Goal: Task Accomplishment & Management: Use online tool/utility

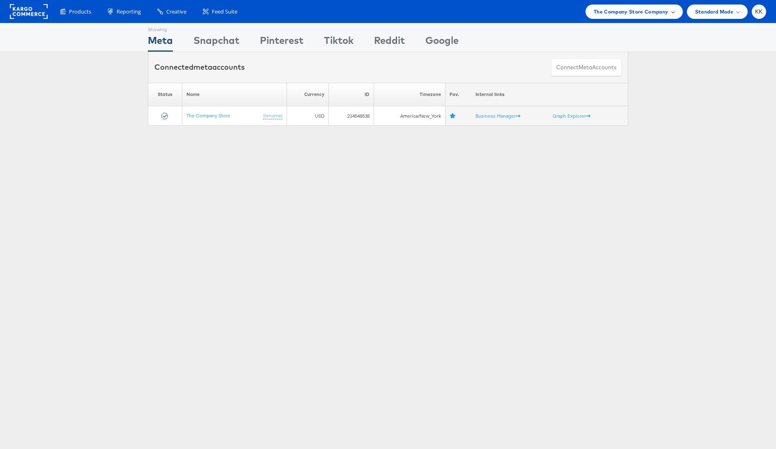
click at [646, 7] on span "The Company Store Company" at bounding box center [630, 11] width 75 height 9
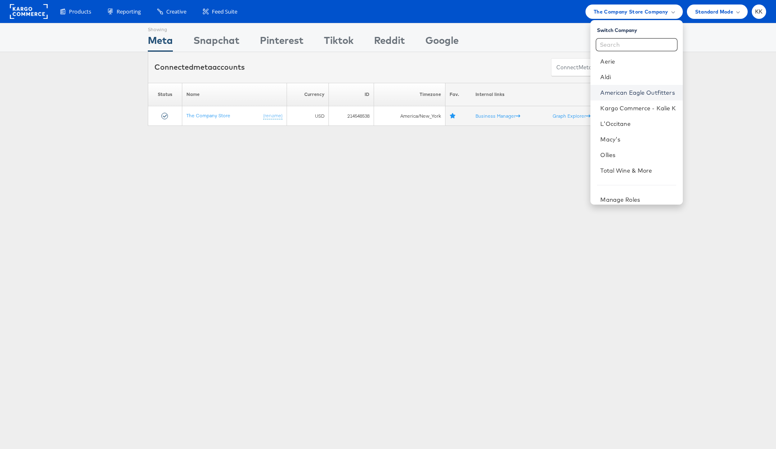
click at [643, 92] on link "American Eagle Outfitters" at bounding box center [638, 93] width 76 height 8
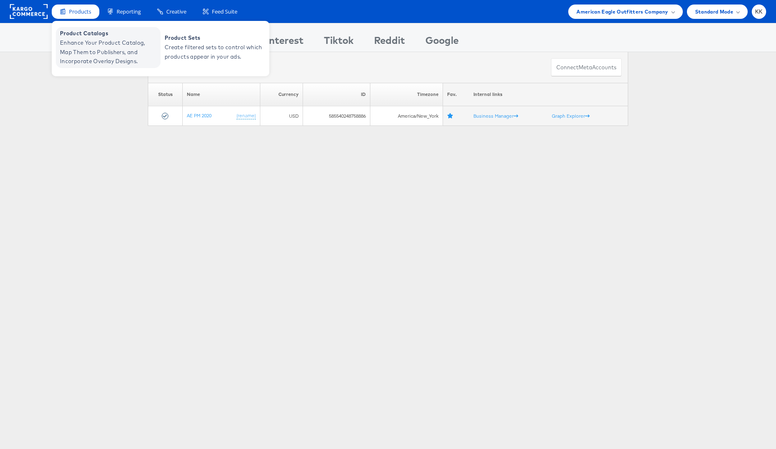
click at [74, 32] on span "Product Catalogs" at bounding box center [109, 33] width 98 height 9
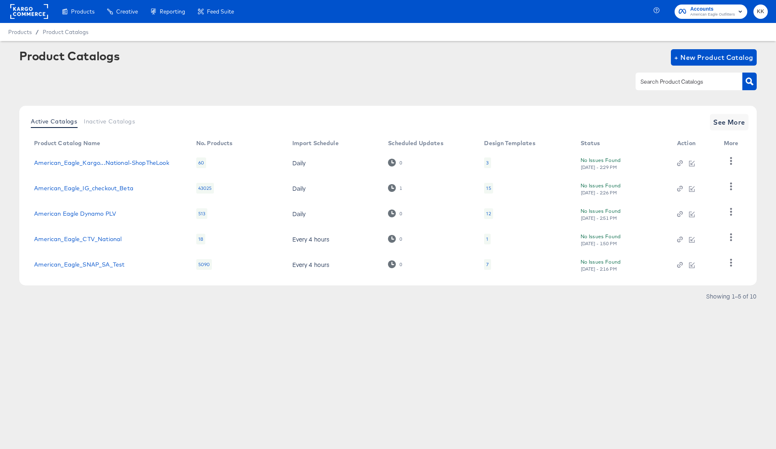
click at [105, 177] on td "American_Eagle_IG_checkout_Beta" at bounding box center [108, 188] width 162 height 25
click at [104, 185] on link "American_Eagle_IG_checkout_Beta" at bounding box center [83, 188] width 99 height 7
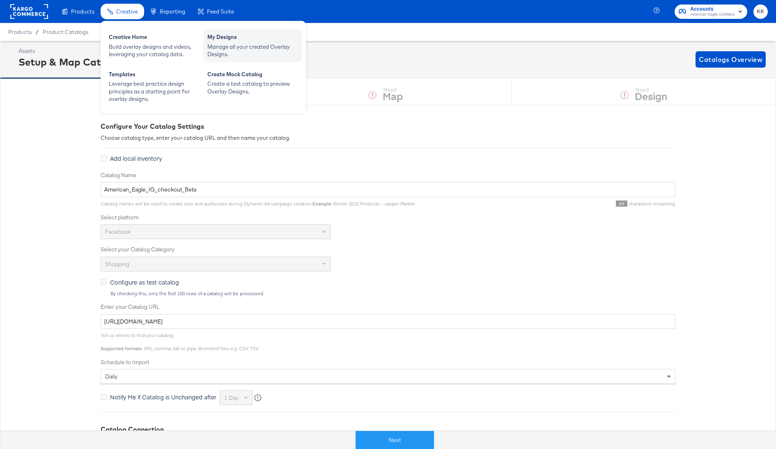
click at [249, 47] on div "Manage all your created Overlay Designs." at bounding box center [252, 50] width 90 height 15
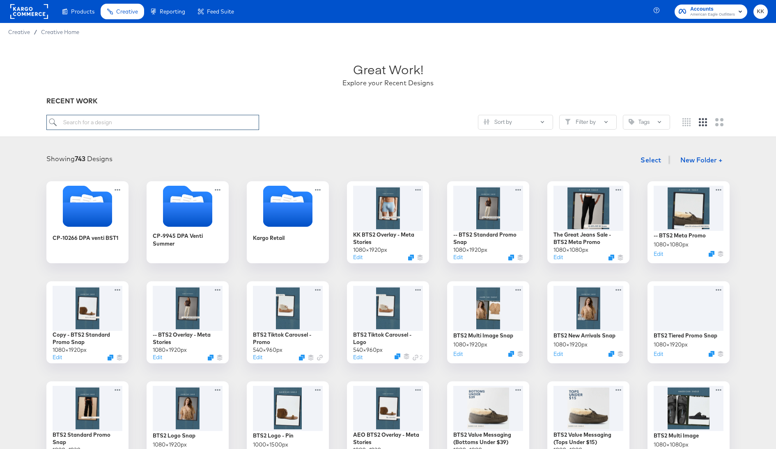
click at [110, 121] on input "search" at bounding box center [152, 122] width 213 height 15
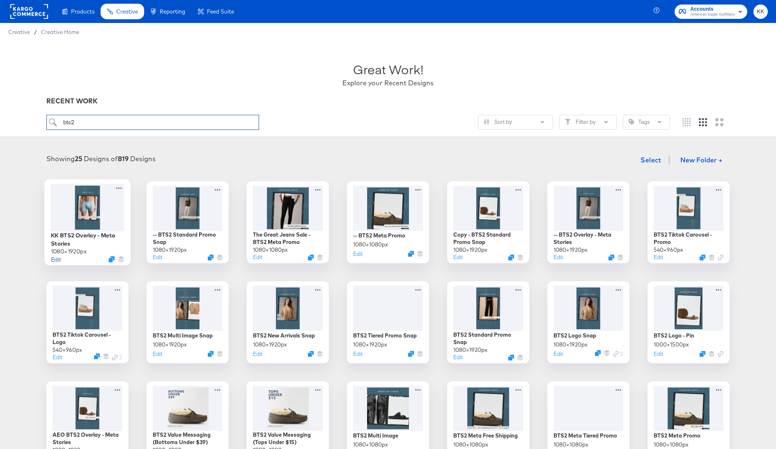
type input "bts2"
click at [58, 259] on button "Edit" at bounding box center [56, 259] width 10 height 8
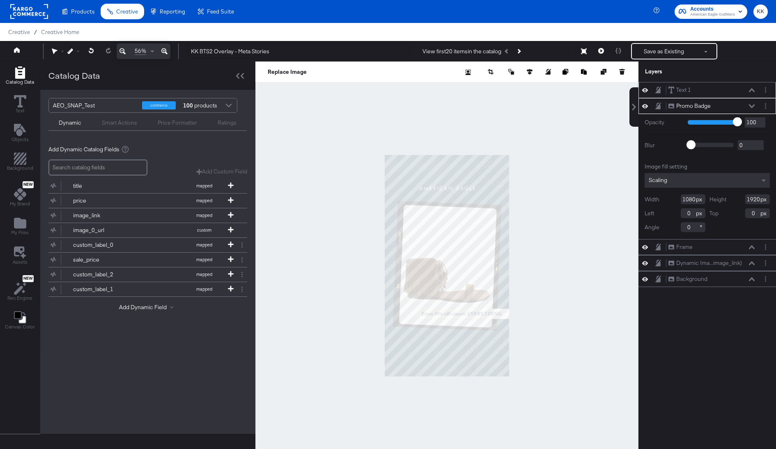
click at [754, 88] on icon at bounding box center [752, 90] width 6 height 4
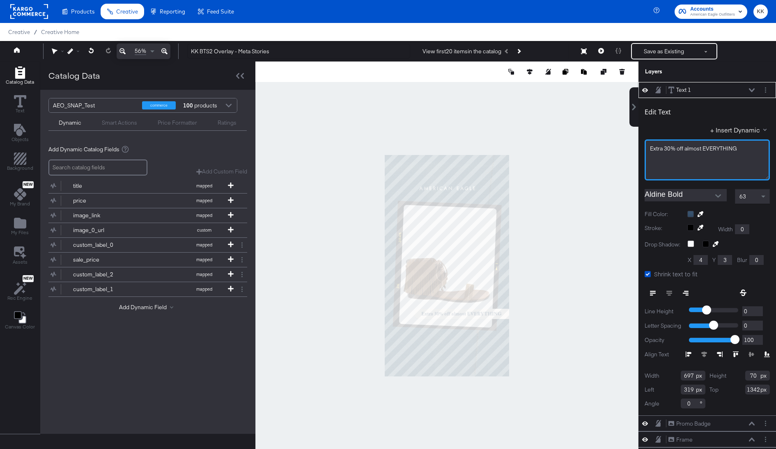
click at [663, 148] on span "Extra 30% off almost EVERYTHING" at bounding box center [693, 148] width 87 height 7
click at [583, 172] on div at bounding box center [446, 266] width 383 height 409
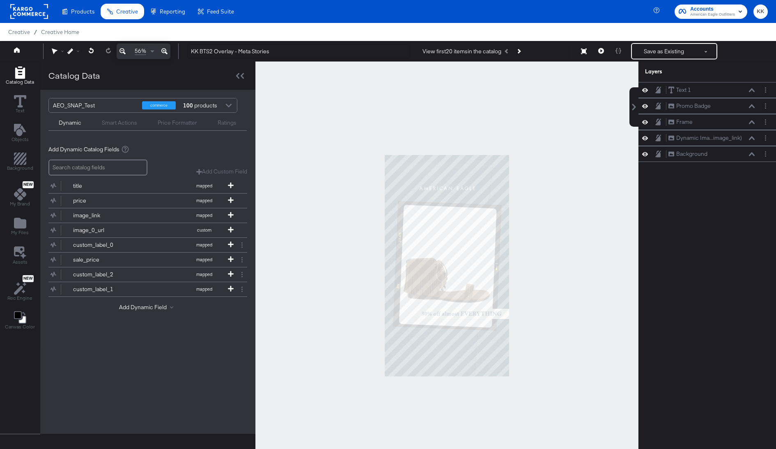
click at [552, 126] on div at bounding box center [446, 266] width 383 height 409
click at [671, 55] on button "Save as Existing" at bounding box center [664, 51] width 64 height 15
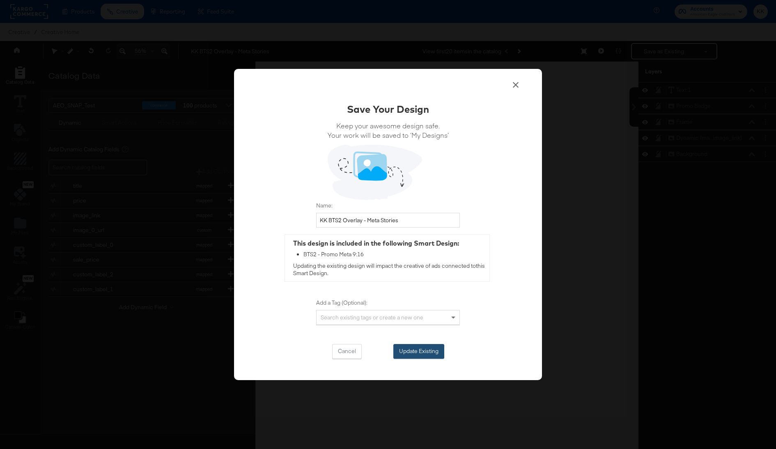
click at [405, 348] on button "Update Existing" at bounding box center [418, 351] width 51 height 15
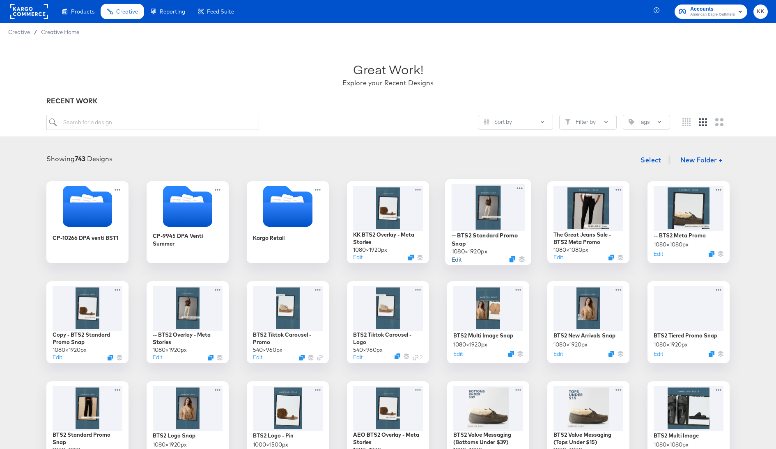
click at [456, 259] on button "Edit" at bounding box center [456, 259] width 10 height 8
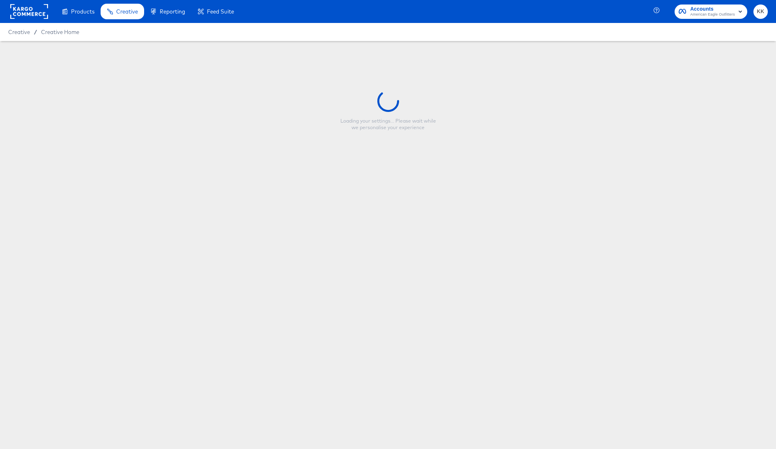
type input "-- BTS2 Standard Promo Snap"
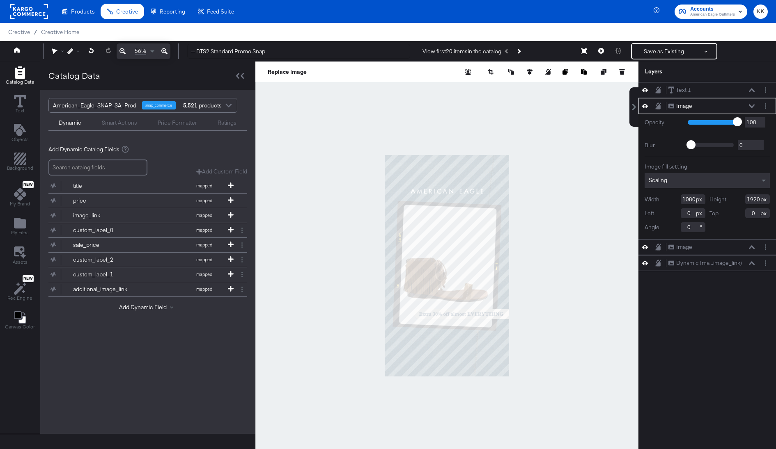
click at [163, 53] on icon at bounding box center [164, 51] width 6 height 10
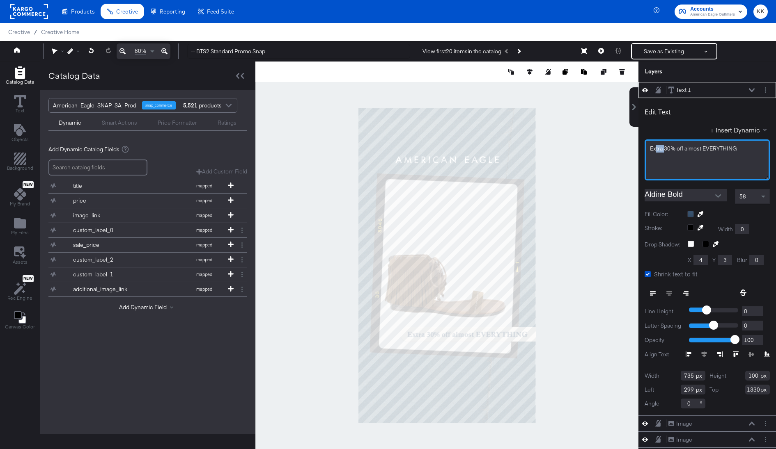
drag, startPoint x: 664, startPoint y: 149, endPoint x: 640, endPoint y: 147, distance: 23.9
click at [644, 149] on div "Extra 30% off almost EVERYTHING" at bounding box center [706, 160] width 125 height 41
click at [601, 161] on div at bounding box center [446, 266] width 383 height 409
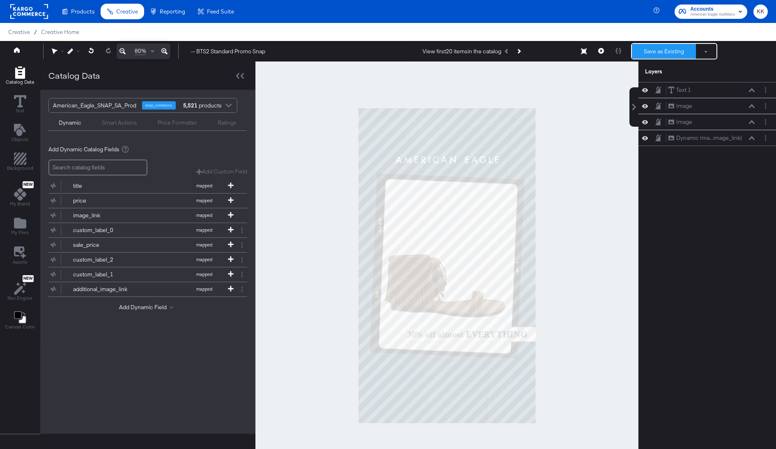
click at [673, 48] on button "Save as Existing" at bounding box center [664, 51] width 64 height 15
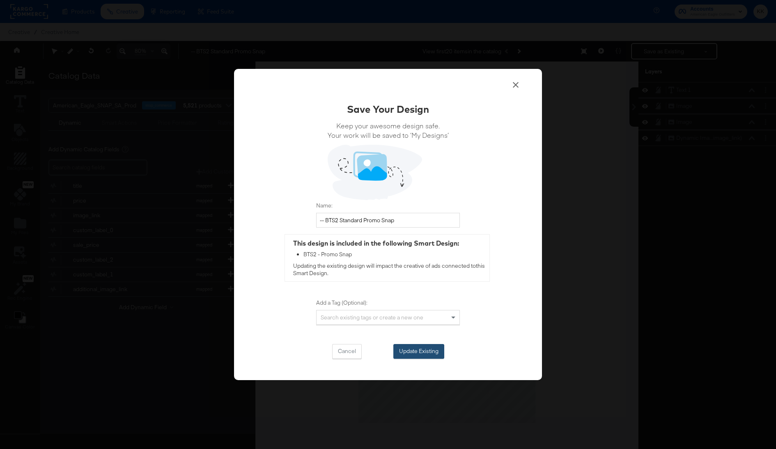
click at [423, 351] on button "Update Existing" at bounding box center [418, 351] width 51 height 15
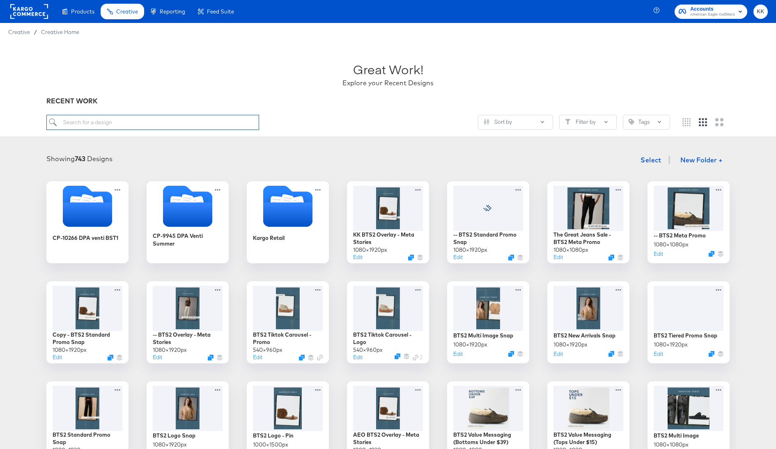
click at [115, 121] on input "search" at bounding box center [152, 122] width 213 height 15
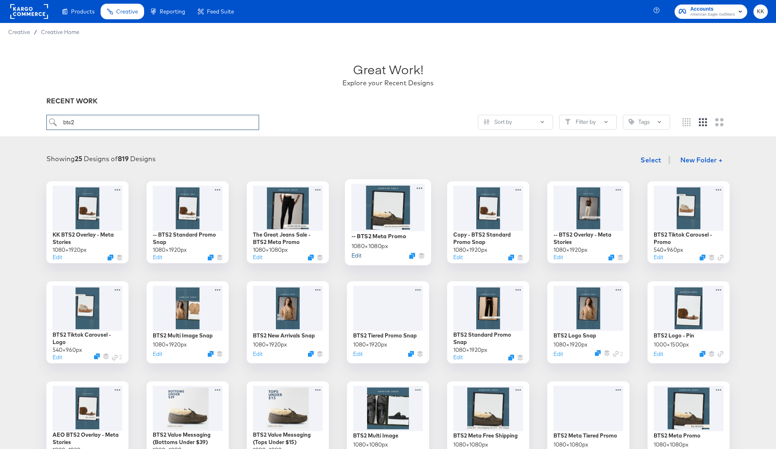
type input "bts2"
click at [357, 256] on button "Edit" at bounding box center [356, 256] width 10 height 8
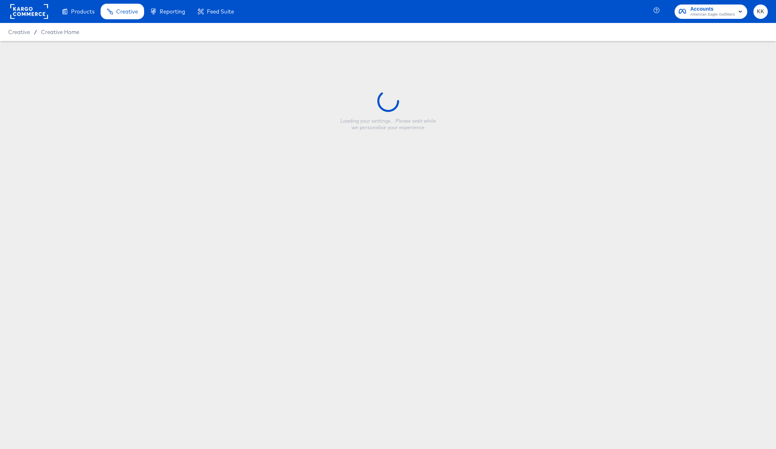
type input "-- BTS2 Meta Promo"
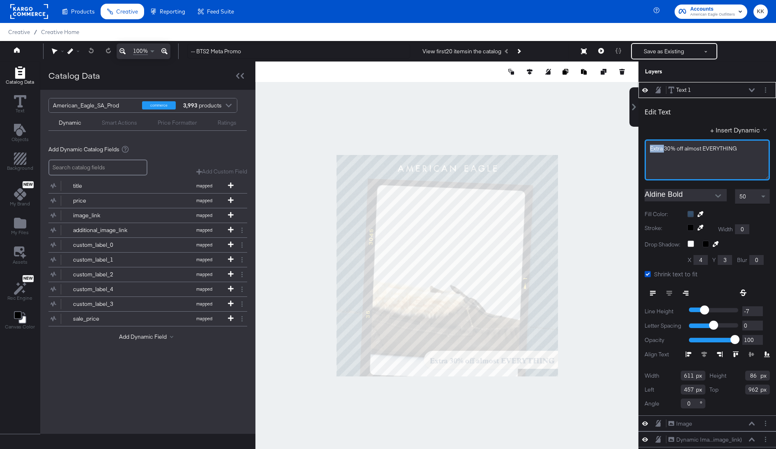
drag, startPoint x: 664, startPoint y: 147, endPoint x: 642, endPoint y: 147, distance: 21.3
click at [643, 147] on div "Edit Text + Insert Dynamic Extra 30% off almost EVERYTHING Aldine Bold 50 Fill …" at bounding box center [706, 257] width 137 height 318
click at [584, 164] on div at bounding box center [446, 266] width 383 height 409
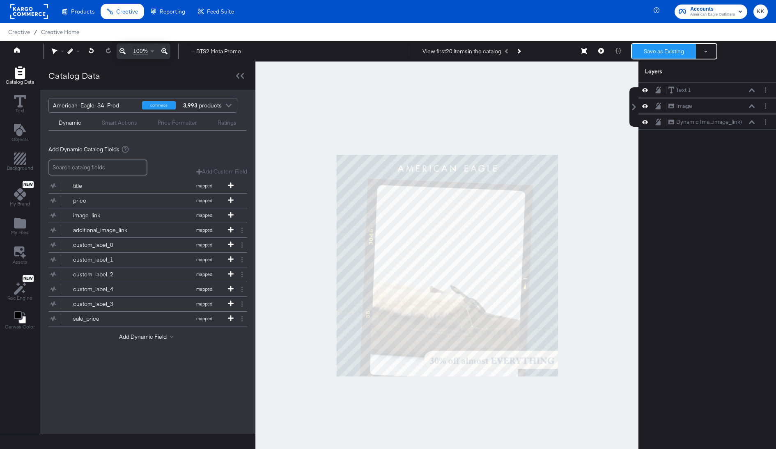
click at [667, 55] on button "Save as Existing" at bounding box center [664, 51] width 64 height 15
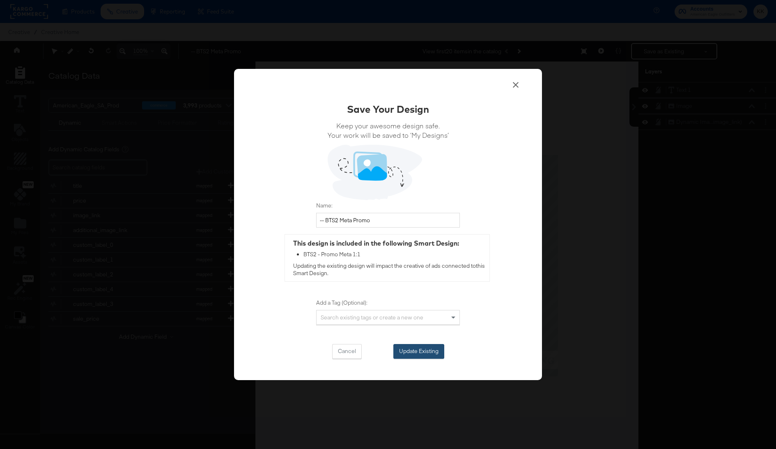
click at [409, 353] on button "Update Existing" at bounding box center [418, 351] width 51 height 15
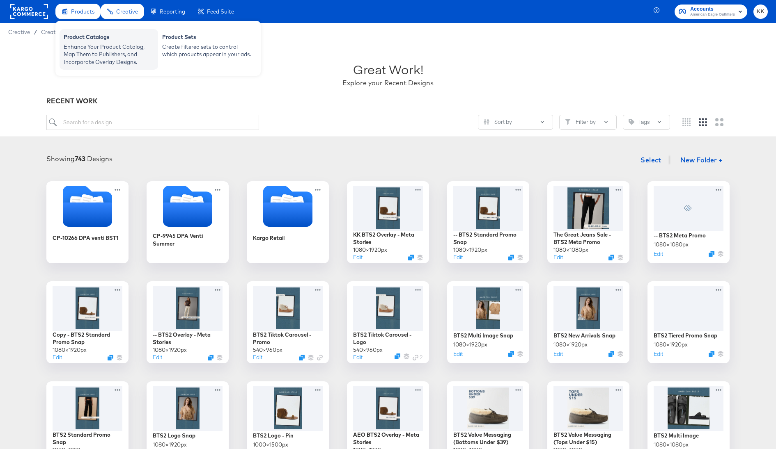
click at [76, 41] on div "Product Catalogs" at bounding box center [109, 38] width 90 height 10
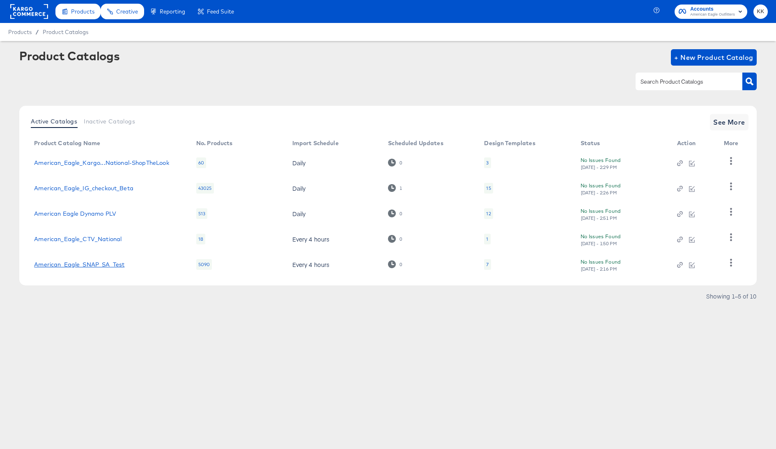
click at [91, 263] on link "American_Eagle_SNAP_SA_Test" at bounding box center [79, 264] width 90 height 7
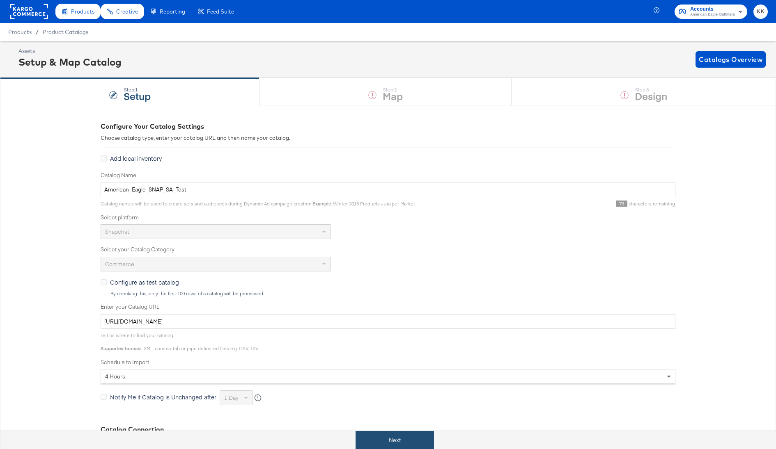
click at [411, 444] on button "Next" at bounding box center [394, 440] width 78 height 18
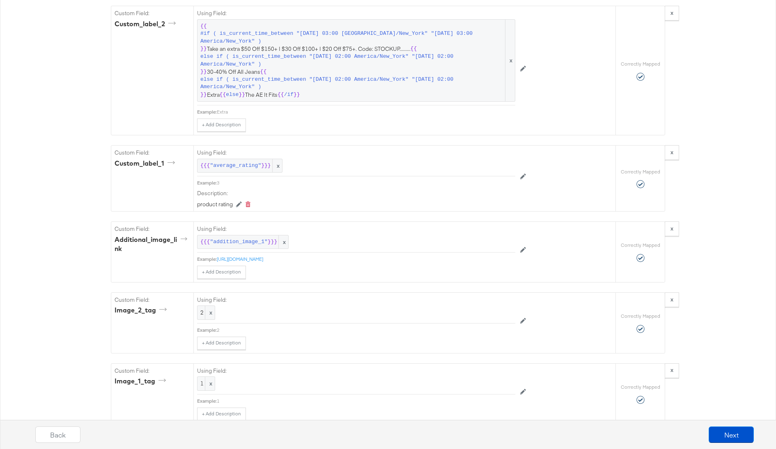
scroll to position [1115, 0]
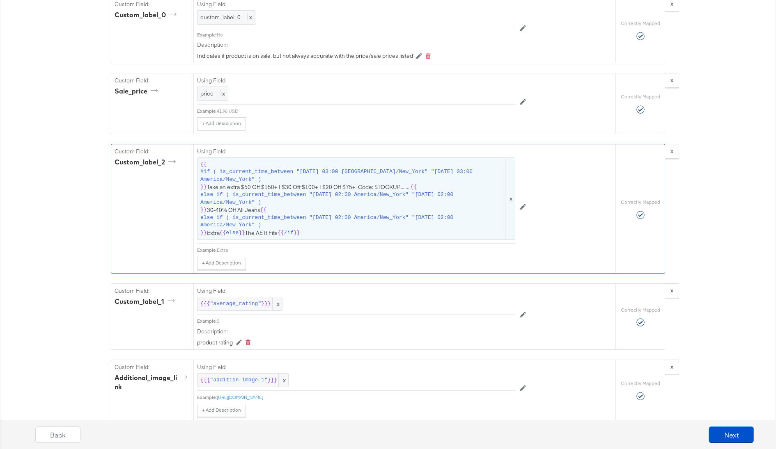
click at [364, 214] on span "else if ( is_current_time_between "[DATE] 02:00 America/New_York" "[DATE] 02:00…" at bounding box center [351, 221] width 303 height 15
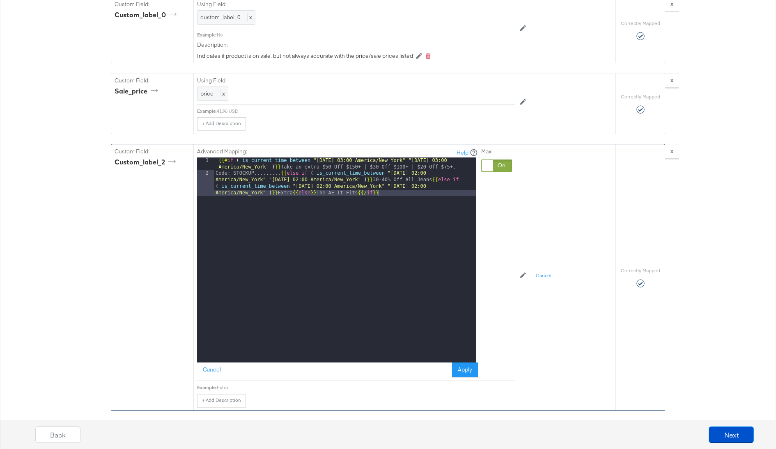
click at [271, 167] on div "{{# if ( is_current_time_between "[DATE] 03:00 America/New_York" "[DATE] 03:00 …" at bounding box center [345, 280] width 262 height 244
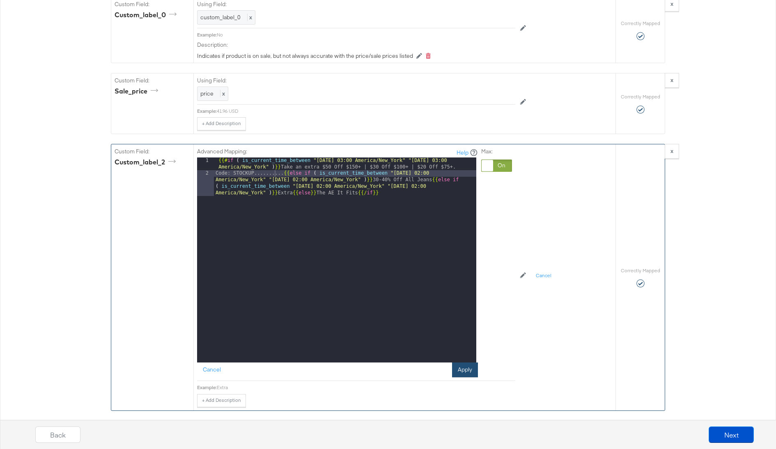
click at [463, 363] on button "Apply" at bounding box center [465, 370] width 26 height 15
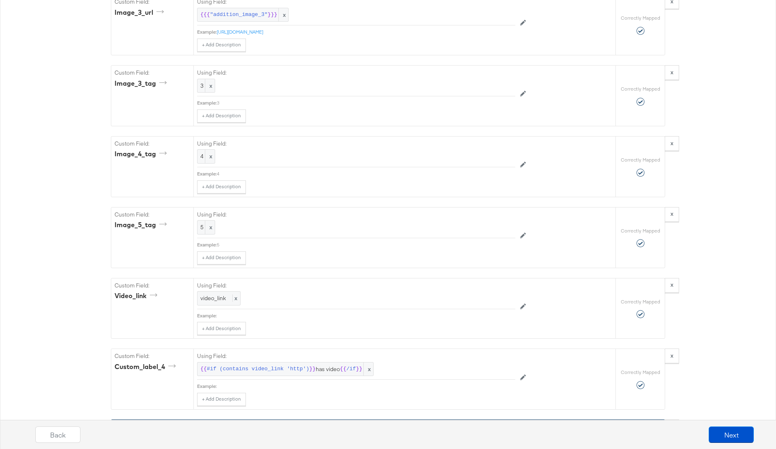
scroll to position [1886, 0]
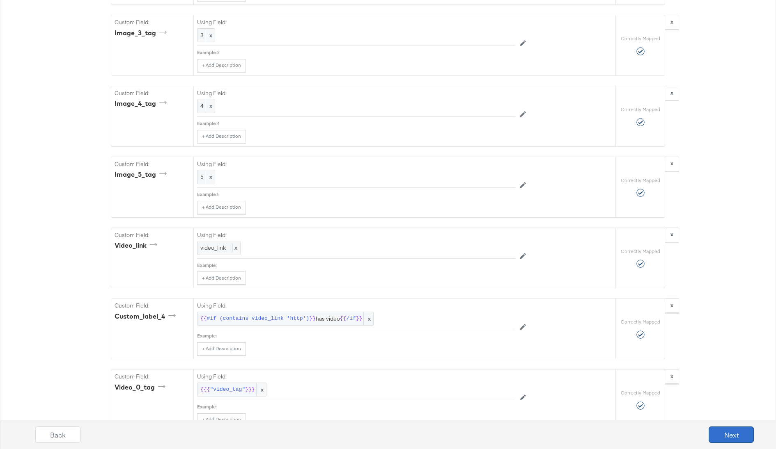
click at [721, 436] on button "Next" at bounding box center [730, 435] width 45 height 16
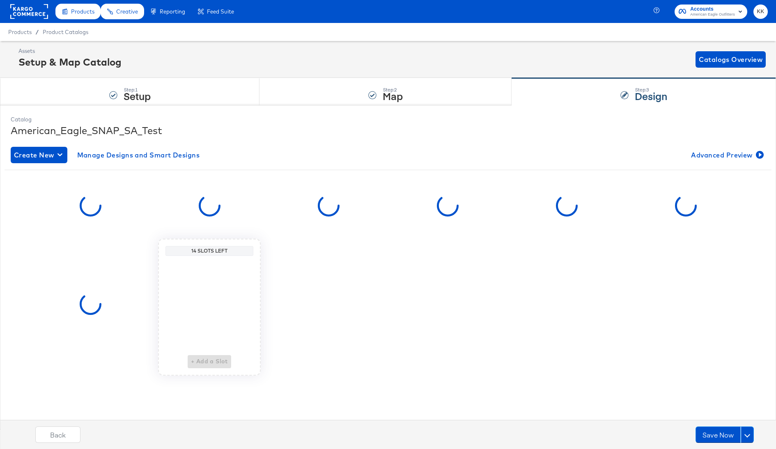
scroll to position [0, 0]
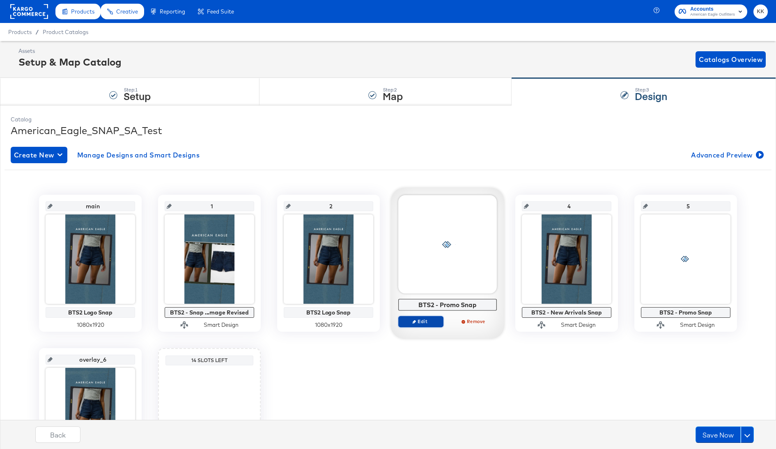
click at [430, 320] on span "Edit" at bounding box center [421, 321] width 38 height 6
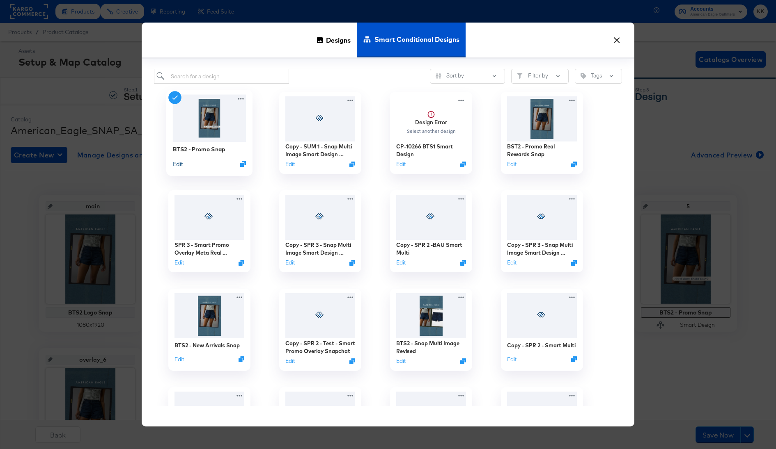
click at [179, 165] on button "Edit" at bounding box center [178, 164] width 10 height 8
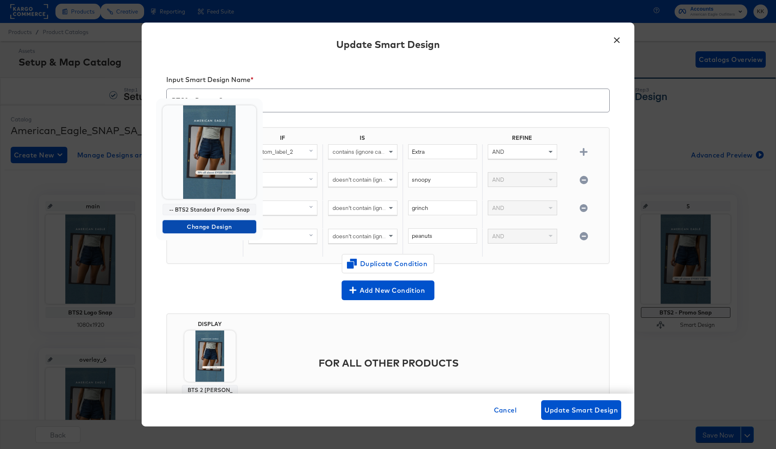
click at [211, 231] on button "Change Design" at bounding box center [210, 226] width 94 height 13
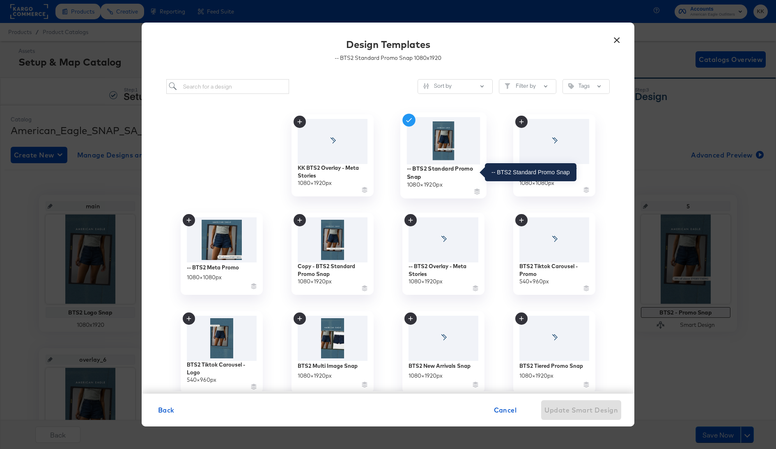
click at [446, 170] on div "-- BTS2 Standard Promo Snap" at bounding box center [443, 173] width 73 height 16
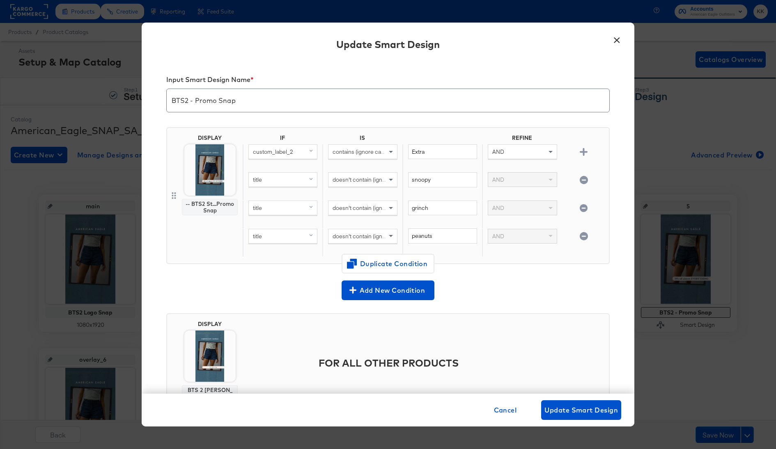
click at [616, 42] on button "×" at bounding box center [616, 38] width 15 height 15
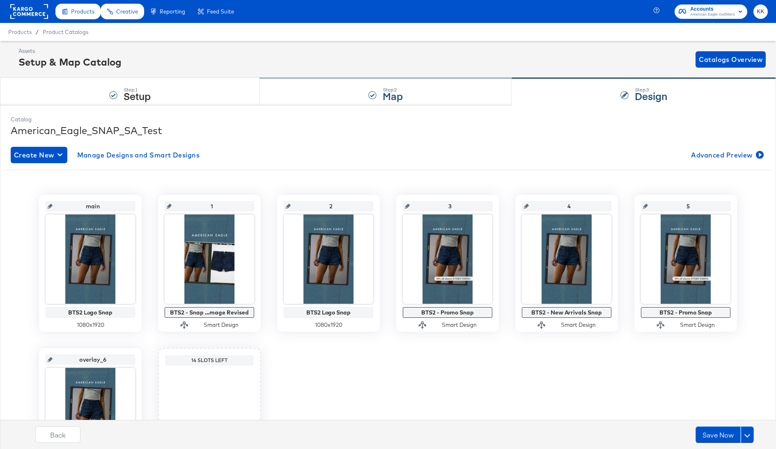
click at [358, 99] on div "Step: 2 Map" at bounding box center [385, 91] width 252 height 27
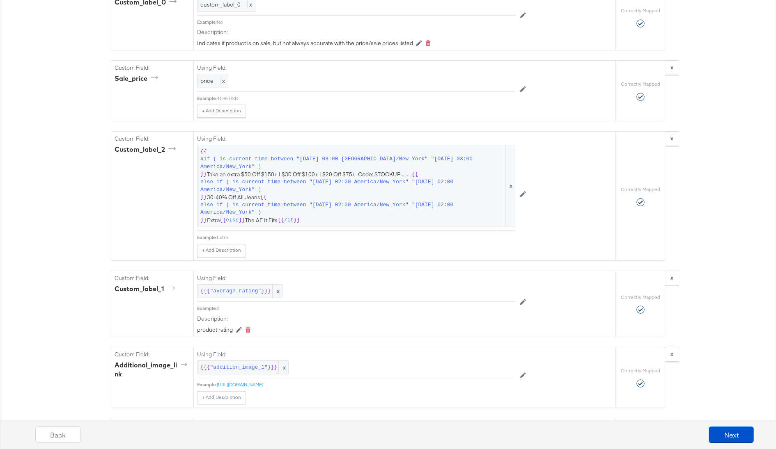
scroll to position [1125, 0]
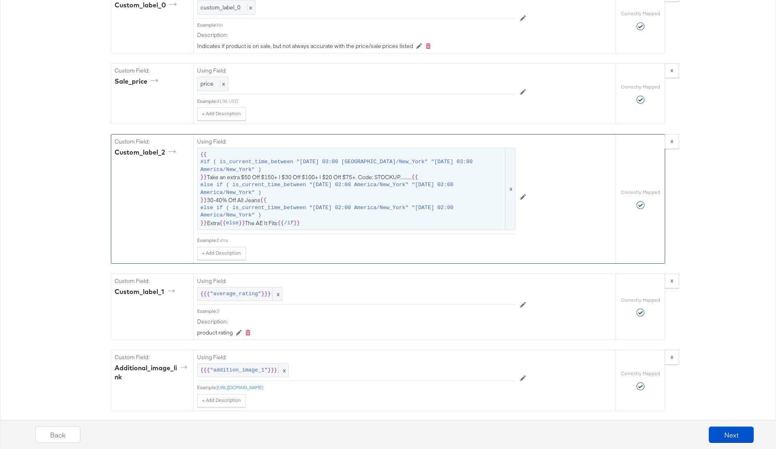
click at [309, 192] on span "{{ #if ( is_current_time_between "[DATE] 03:00 America/New_York" "[DATE] 03:00 …" at bounding box center [355, 189] width 311 height 76
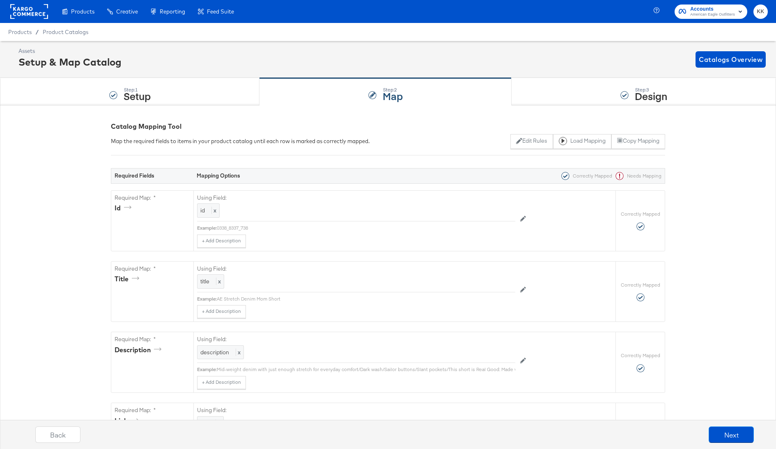
scroll to position [1125, 0]
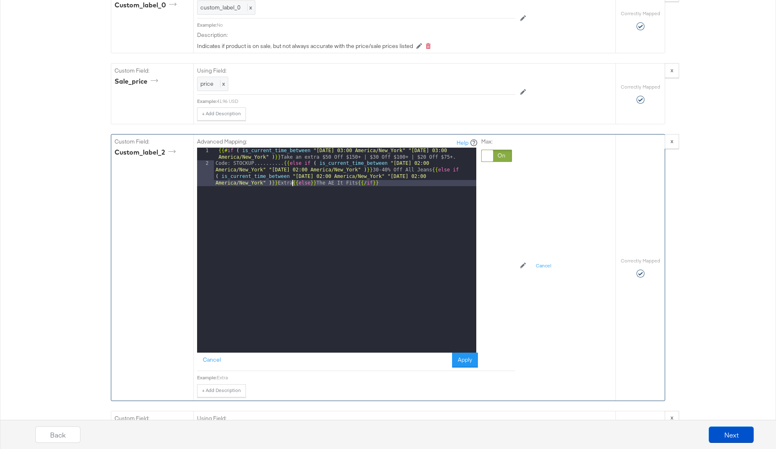
click at [291, 175] on div "{{# if ( is_current_time_between "2024-06-11 03:00 America/New_York" "2024-06-1…" at bounding box center [345, 270] width 262 height 244
click at [463, 353] on button "Apply" at bounding box center [465, 360] width 26 height 15
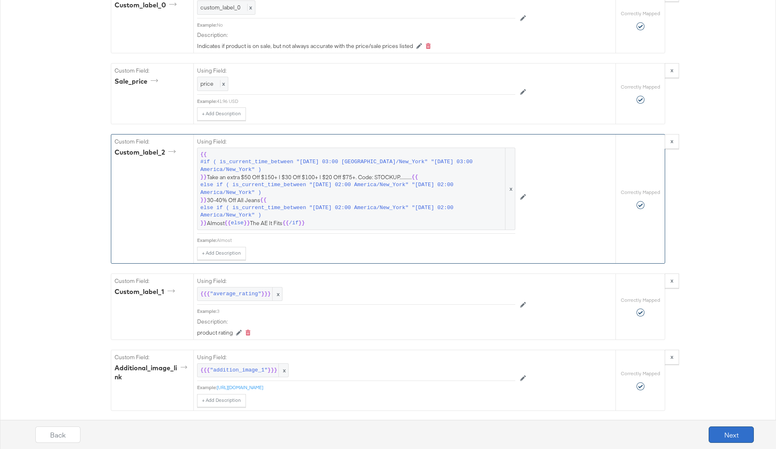
click at [743, 436] on button "Next" at bounding box center [730, 435] width 45 height 16
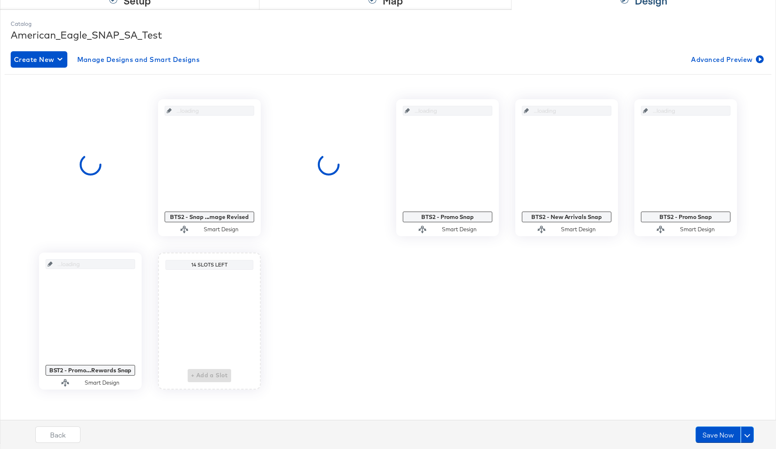
scroll to position [0, 0]
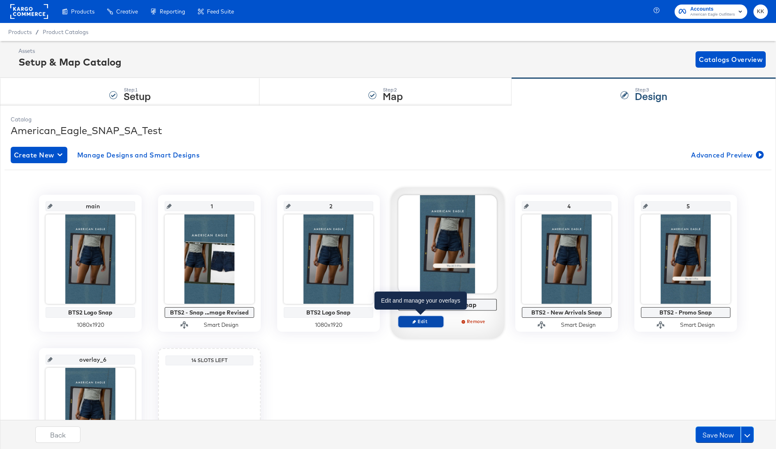
click at [430, 317] on button "Edit" at bounding box center [420, 321] width 45 height 11
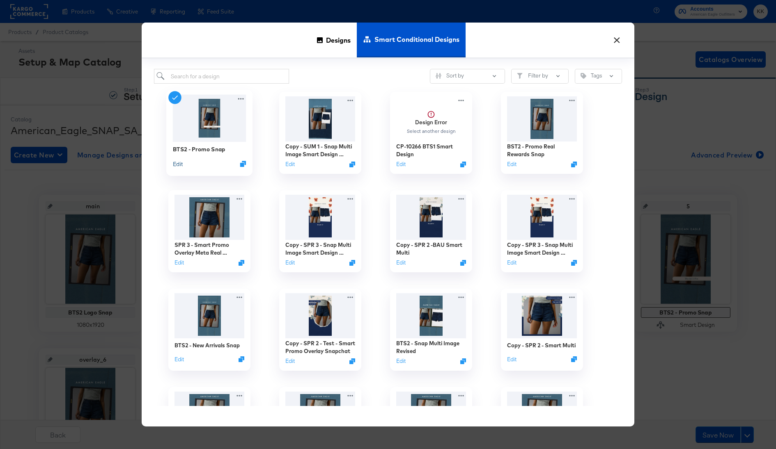
click at [179, 163] on button "Edit" at bounding box center [178, 164] width 10 height 8
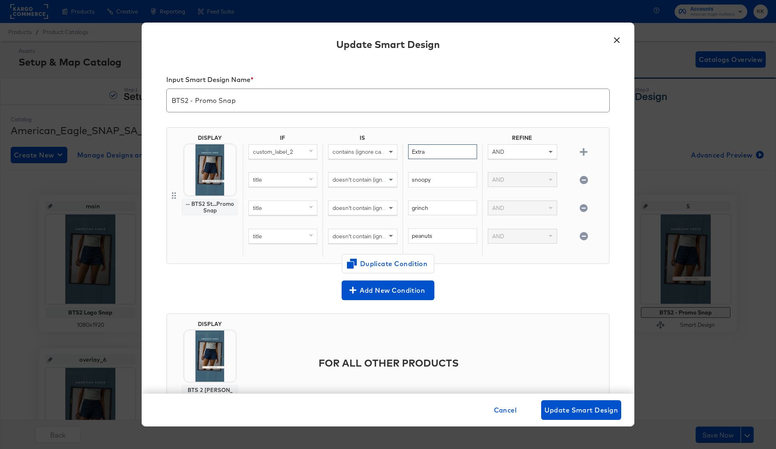
drag, startPoint x: 433, startPoint y: 152, endPoint x: 393, endPoint y: 152, distance: 40.6
click at [393, 152] on div "custom_label_2 contains (ignore case) Extra AND" at bounding box center [424, 158] width 363 height 28
type input "A"
type input "a"
type input "Almost"
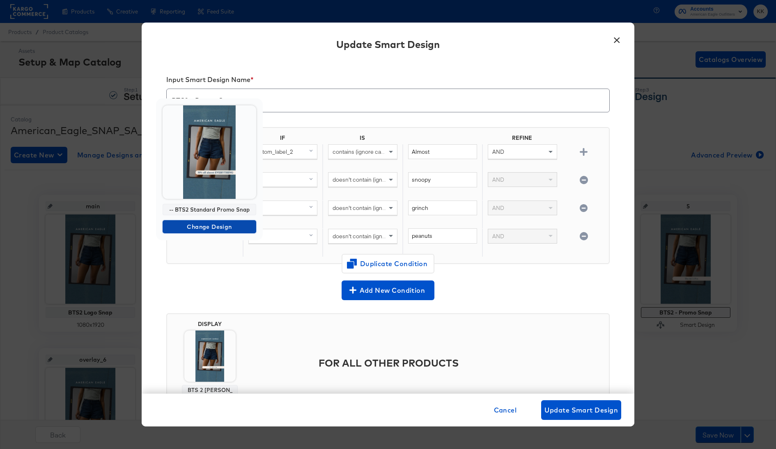
click at [207, 229] on span "Change Design" at bounding box center [209, 227] width 87 height 10
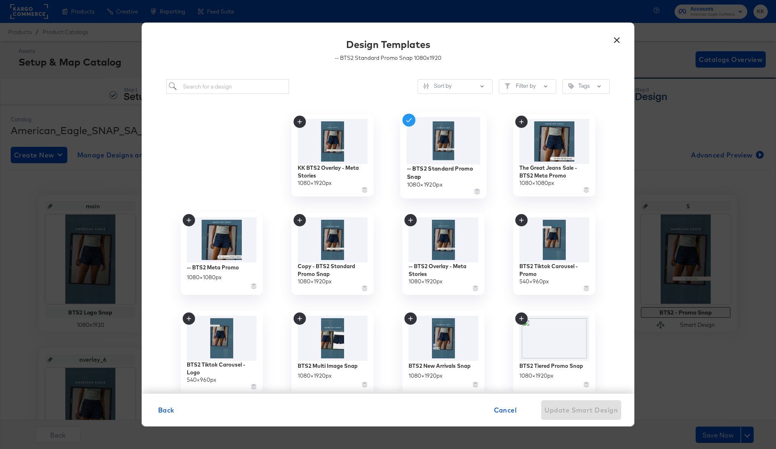
click at [435, 173] on div "-- BTS2 Standard Promo Snap" at bounding box center [443, 173] width 73 height 16
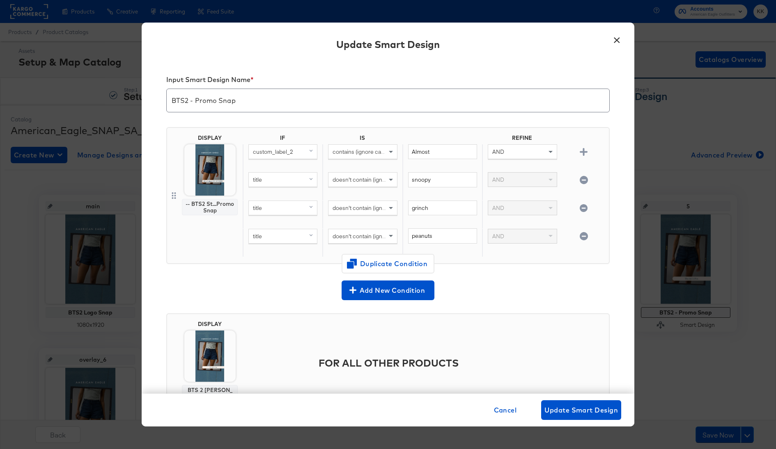
scroll to position [34, 0]
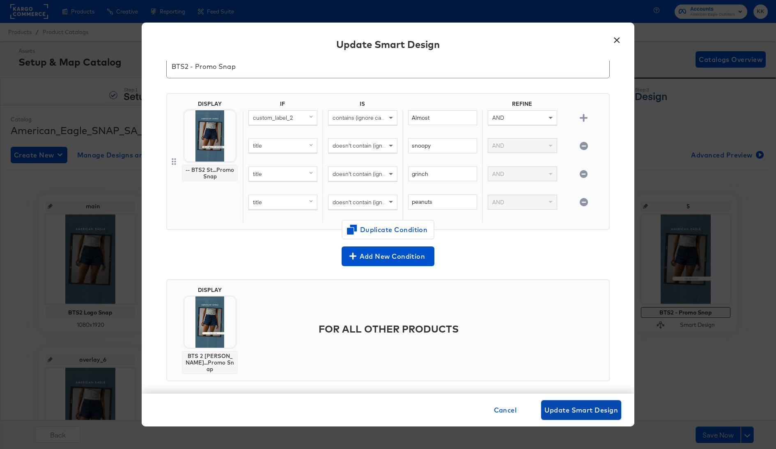
click at [571, 413] on span "Update Smart Design" at bounding box center [580, 410] width 73 height 11
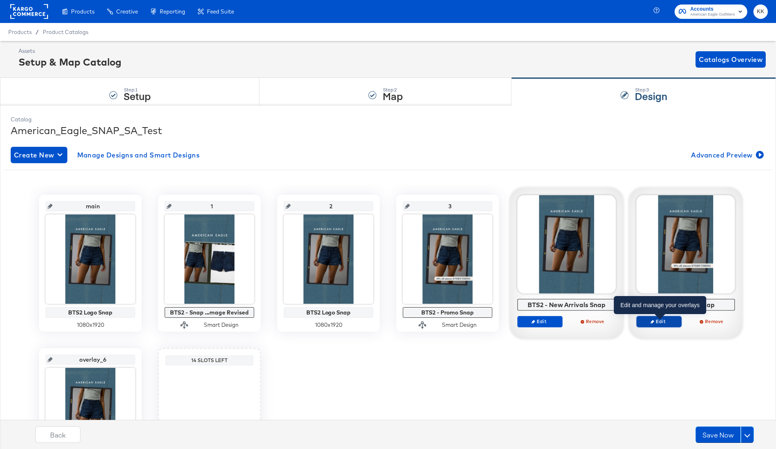
click at [665, 321] on span "Edit" at bounding box center [659, 321] width 38 height 6
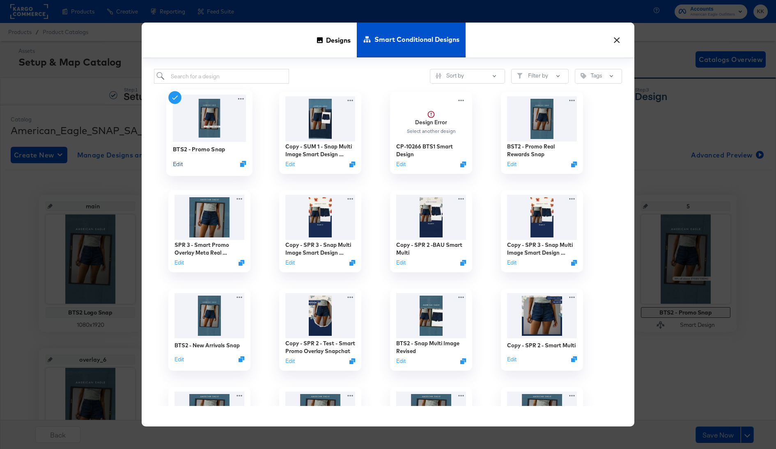
click at [180, 165] on button "Edit" at bounding box center [178, 164] width 10 height 8
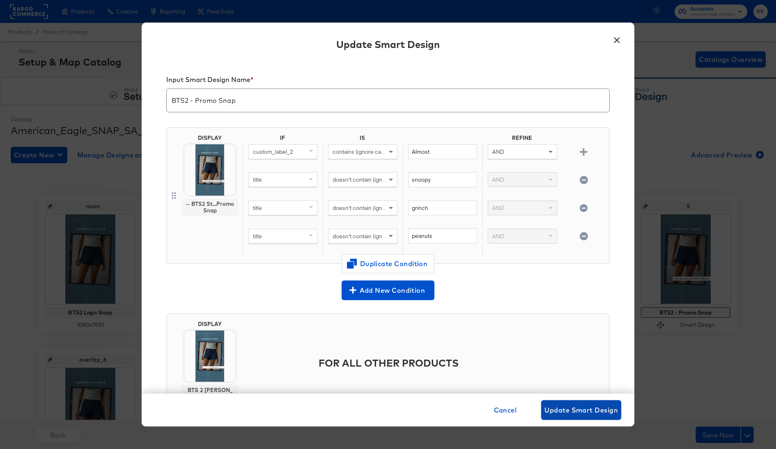
click at [575, 409] on span "Update Smart Design" at bounding box center [580, 410] width 73 height 11
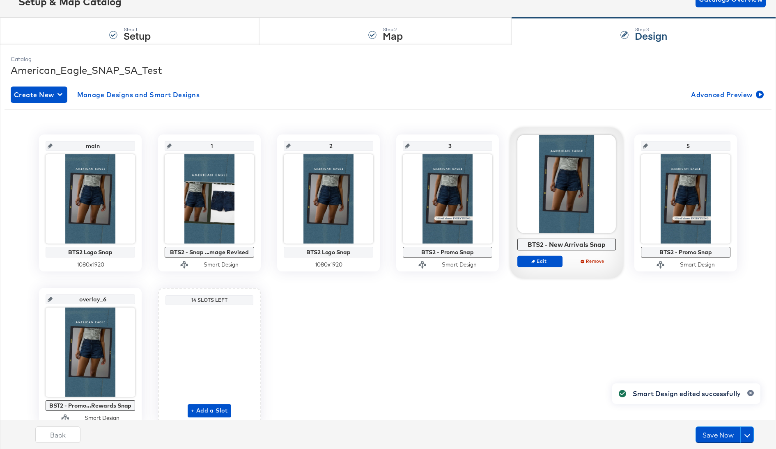
scroll to position [62, 0]
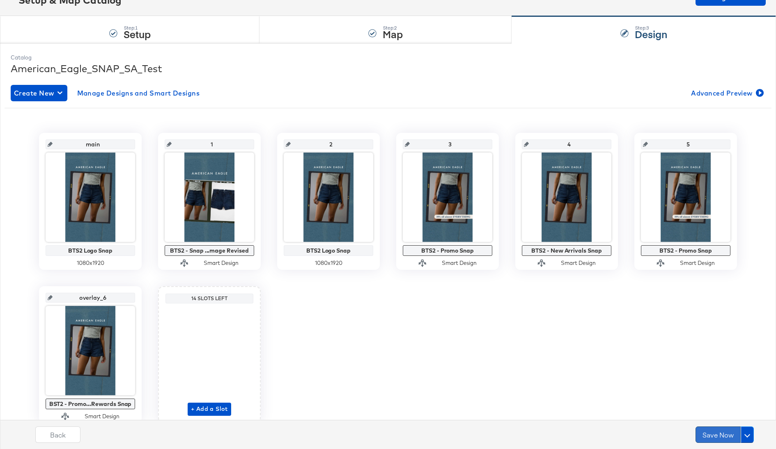
click at [706, 439] on button "Save Now" at bounding box center [717, 435] width 45 height 16
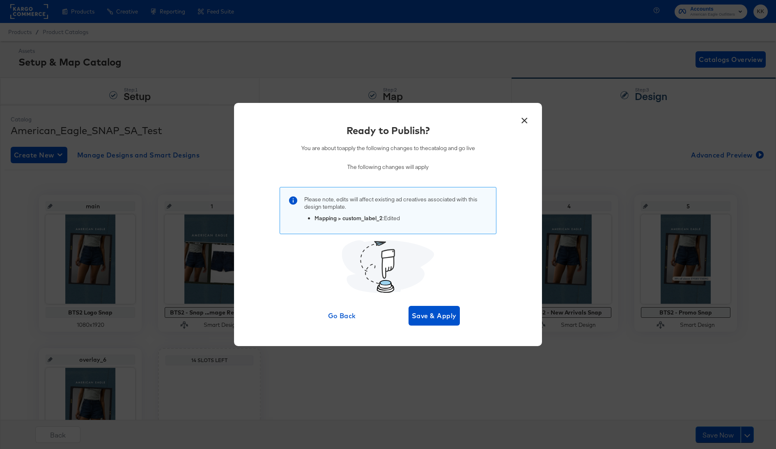
click at [418, 305] on div "Ready to Publish? You are about to apply the following changes to the catalog a…" at bounding box center [387, 225] width 283 height 202
click at [421, 318] on span "Save & Apply" at bounding box center [434, 315] width 45 height 11
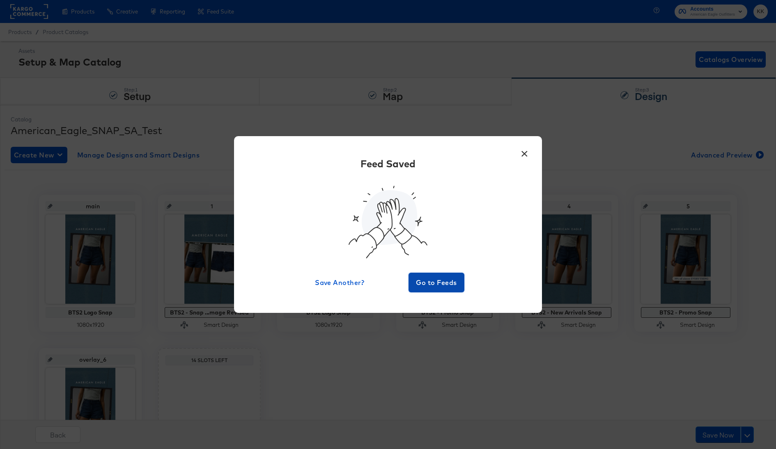
click at [445, 291] on button "Go to Feeds" at bounding box center [436, 283] width 56 height 20
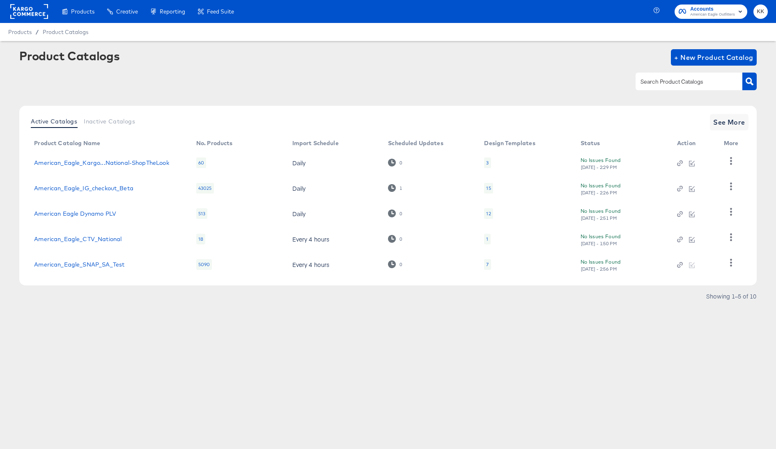
click at [396, 193] on td "1" at bounding box center [429, 188] width 96 height 25
click at [396, 192] on div "1" at bounding box center [395, 188] width 14 height 8
click at [393, 190] on icon at bounding box center [392, 188] width 8 height 8
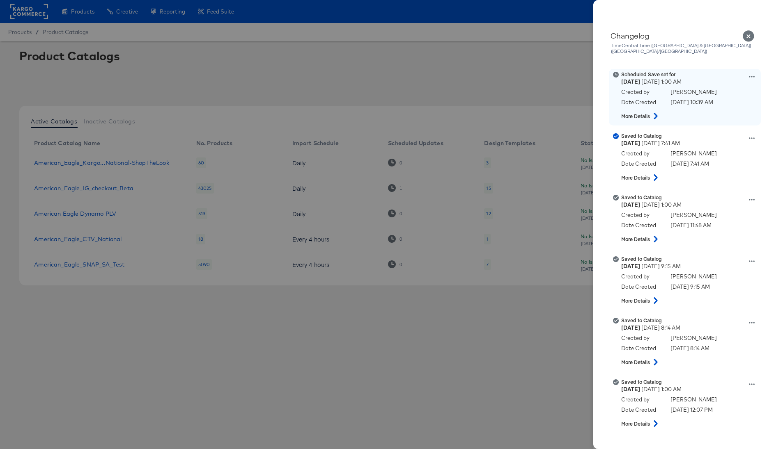
click at [754, 74] on icon at bounding box center [752, 77] width 6 height 6
click at [715, 103] on button "Remove schedule" at bounding box center [713, 109] width 82 height 12
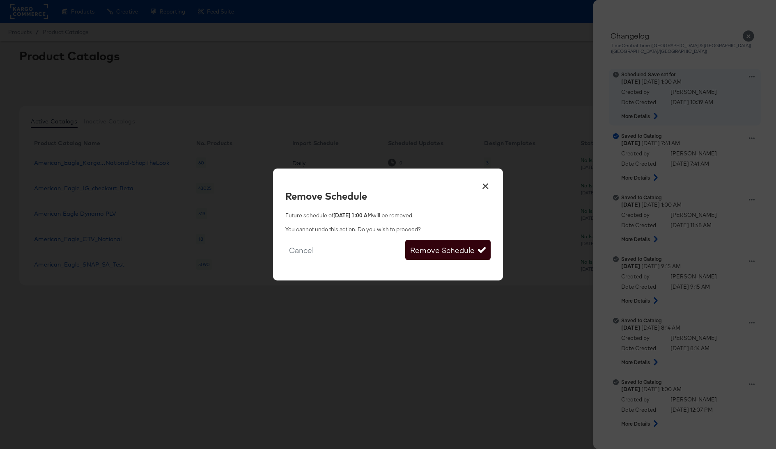
click at [466, 251] on button "Remove Schedule" at bounding box center [447, 250] width 85 height 21
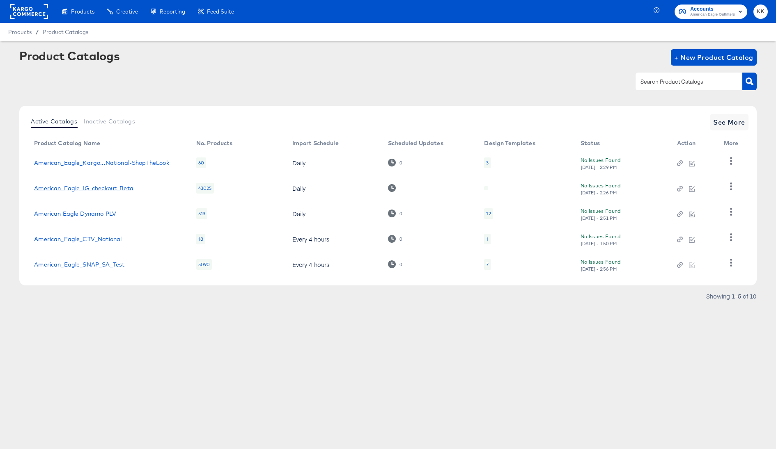
click at [108, 190] on link "American_Eagle_IG_checkout_Beta" at bounding box center [83, 188] width 99 height 7
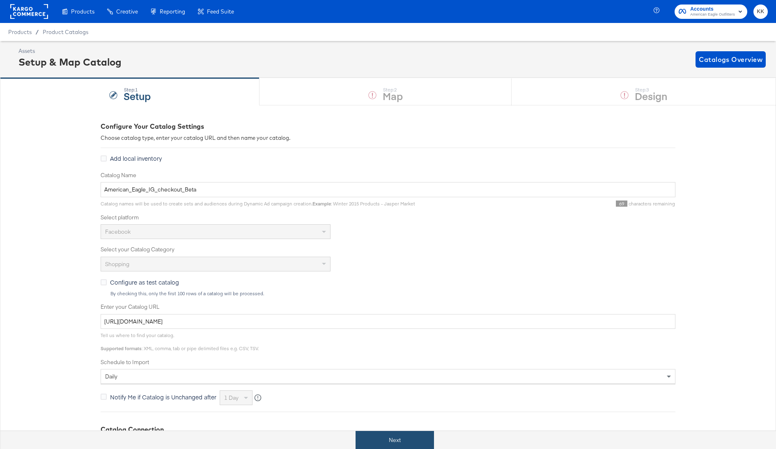
click at [398, 435] on button "Next" at bounding box center [394, 440] width 78 height 18
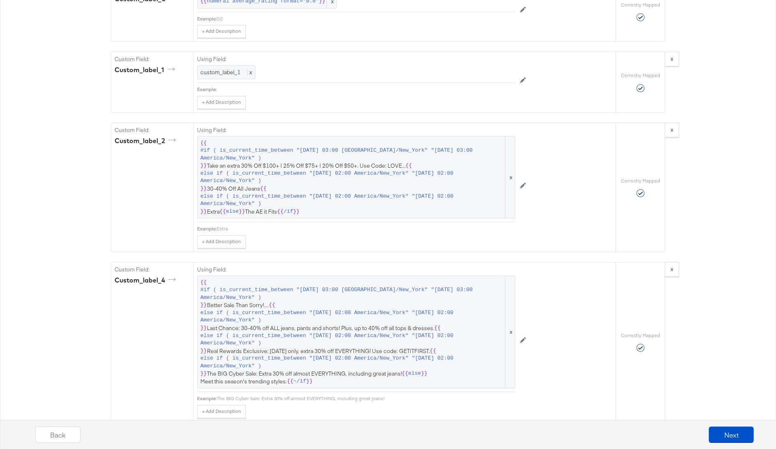
scroll to position [1242, 0]
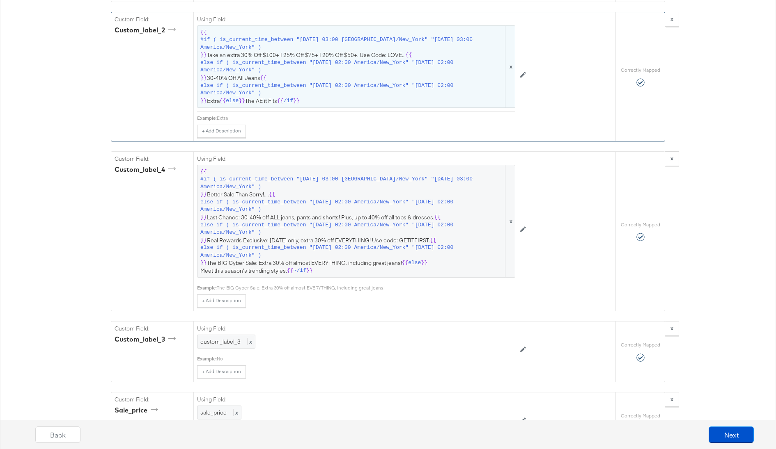
click at [338, 71] on span "{{ #if ( is_current_time_between "2024-06-28 03:00 America/New_York" "2024-06-2…" at bounding box center [355, 67] width 311 height 76
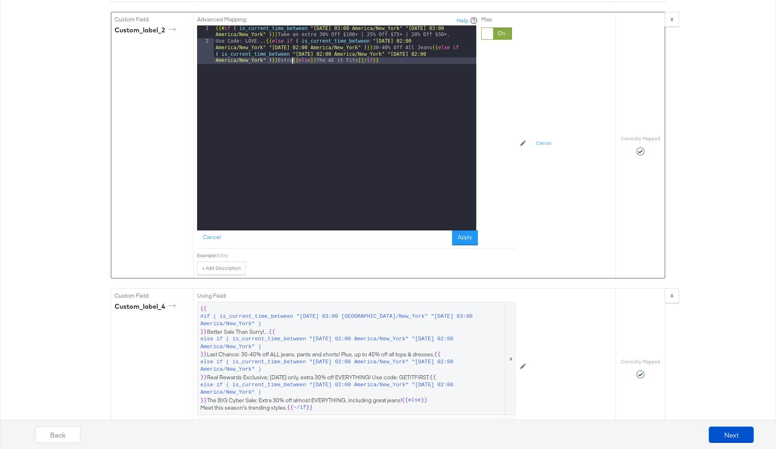
drag, startPoint x: 292, startPoint y: 52, endPoint x: 292, endPoint y: 70, distance: 18.1
click at [292, 52] on div "{{# if ( is_current_time_between "2024-06-28 03:00 America/New_York" "2024-06-2…" at bounding box center [345, 147] width 262 height 244
click at [457, 238] on div "Advanced Mapping: Help 1 2 {{# if ( is_current_time_between "2024-06-28 03:00 A…" at bounding box center [356, 130] width 318 height 237
click at [463, 235] on button "Apply" at bounding box center [465, 238] width 26 height 15
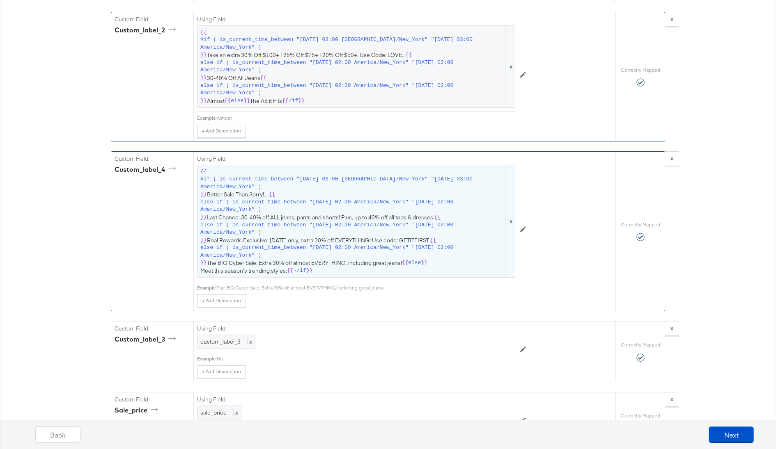
click at [423, 259] on span "}}" at bounding box center [424, 263] width 7 height 8
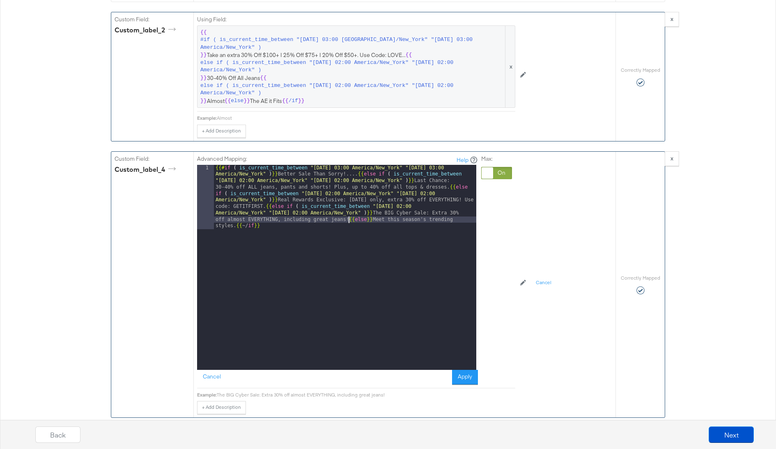
click at [347, 212] on div "{{# if ( is_current_time_between "2024-06-11 03:00 America/New_York" "2024-06-1…" at bounding box center [345, 332] width 262 height 334
click at [362, 238] on div "{{# if ( is_current_time_between "2024-06-11 03:00 America/New_York" "2024-06-1…" at bounding box center [345, 332] width 262 height 334
click at [349, 211] on div "{{# if ( is_current_time_between "2024-06-11 03:00 America/New_York" "2024-06-1…" at bounding box center [345, 332] width 262 height 334
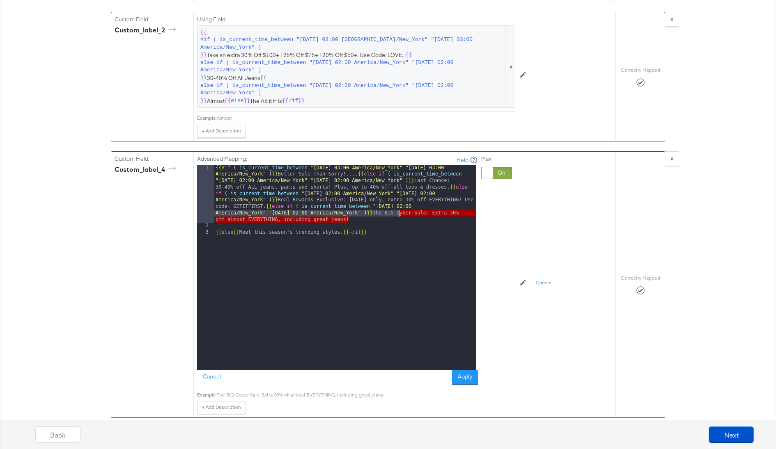
drag, startPoint x: 360, startPoint y: 213, endPoint x: 397, endPoint y: 204, distance: 38.0
click at [397, 204] on div "{{# if ( is_current_time_between "2024-06-11 03:00 America/New_York" "2024-06-1…" at bounding box center [345, 300] width 262 height 270
click at [218, 224] on div "{{# if ( is_current_time_between "2024-06-11 03:00 America/New_York" "2024-06-1…" at bounding box center [345, 300] width 262 height 270
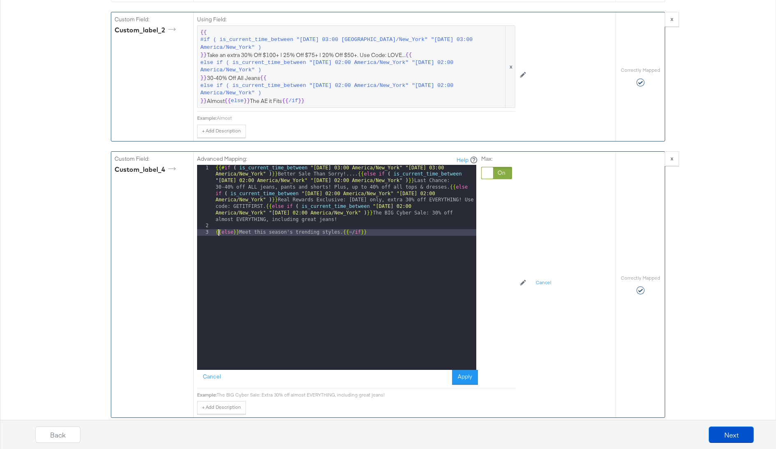
click at [218, 224] on div "{{# if ( is_current_time_between "2024-06-11 03:00 America/New_York" "2024-06-1…" at bounding box center [345, 300] width 262 height 270
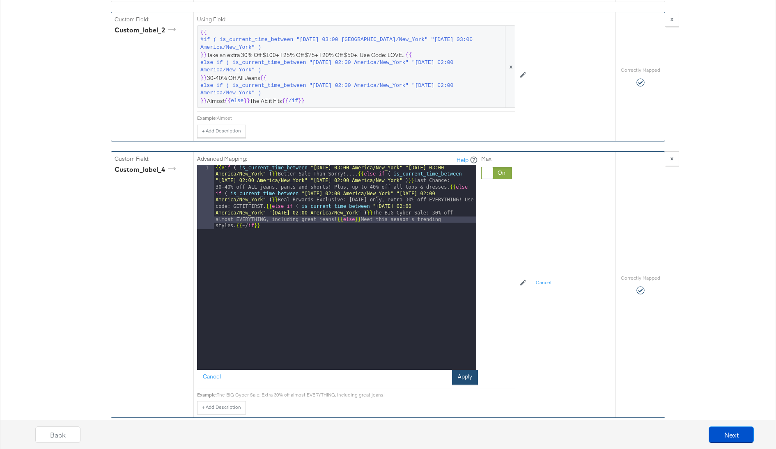
click at [458, 370] on button "Apply" at bounding box center [465, 377] width 26 height 15
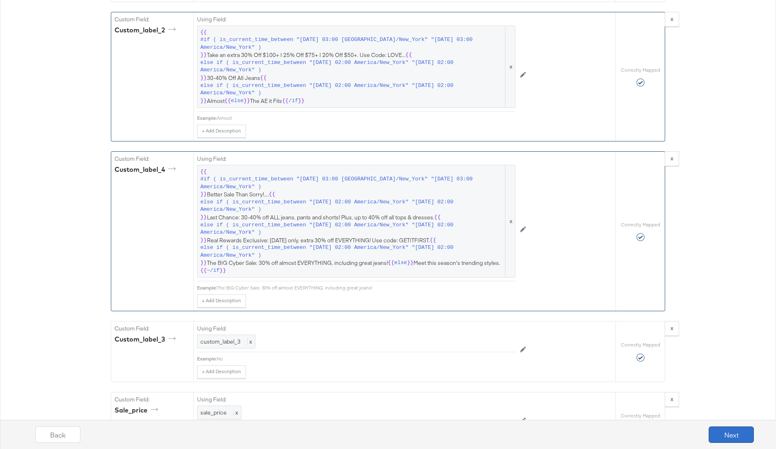
click at [721, 429] on button "Next" at bounding box center [730, 435] width 45 height 16
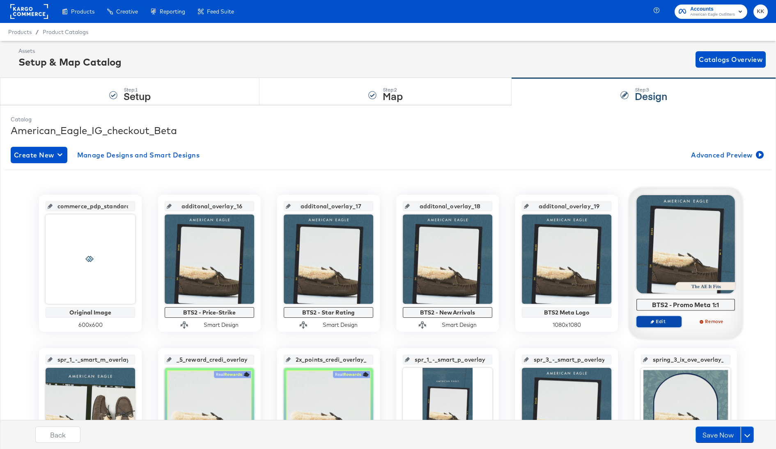
click at [659, 319] on span "Edit" at bounding box center [659, 321] width 38 height 6
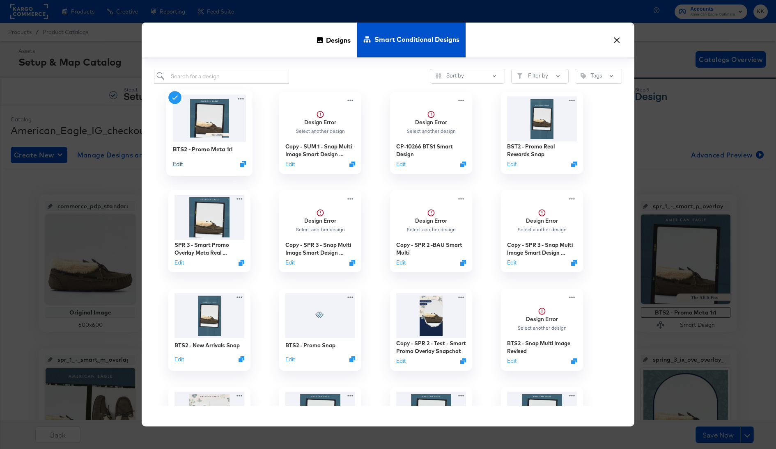
click at [179, 164] on button "Edit" at bounding box center [178, 164] width 10 height 8
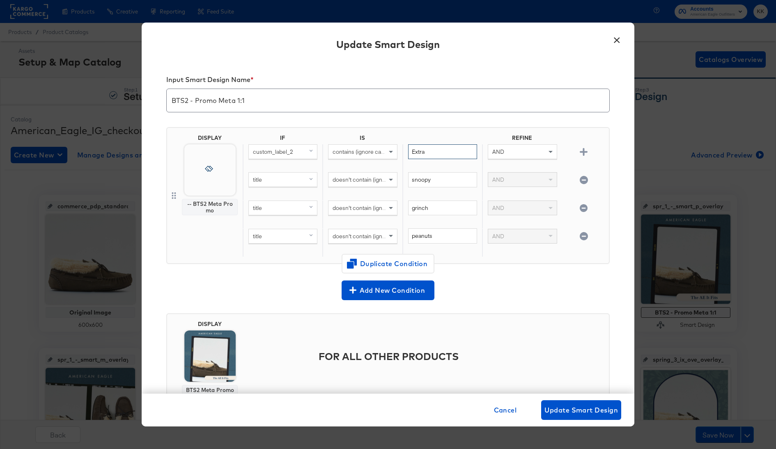
drag, startPoint x: 424, startPoint y: 152, endPoint x: 385, endPoint y: 152, distance: 38.6
click at [385, 152] on div "custom_label_2 contains (ignore case) Extra AND" at bounding box center [424, 158] width 363 height 28
type input "Almost"
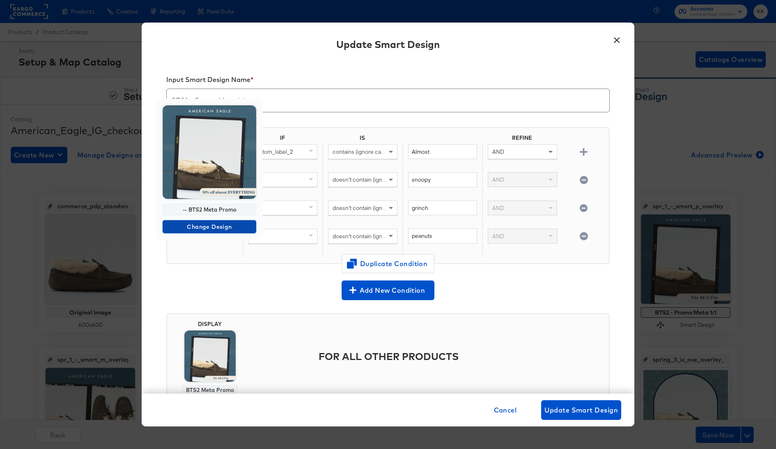
click at [218, 229] on span "Change Design" at bounding box center [209, 227] width 87 height 10
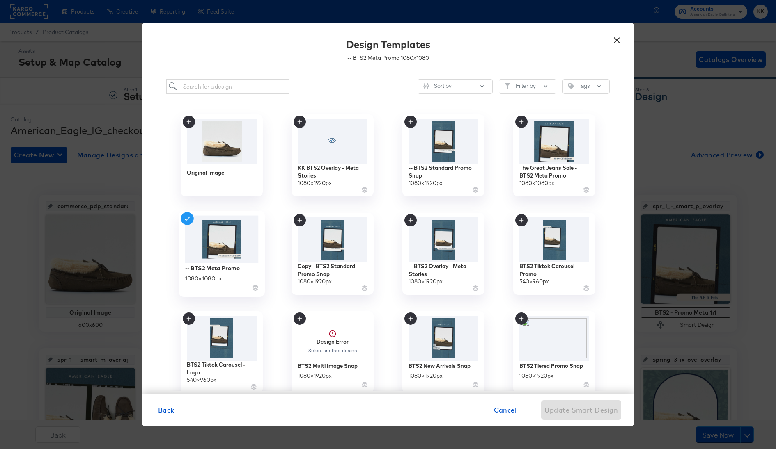
click at [219, 267] on div "-- BTS2 Meta Promo" at bounding box center [212, 268] width 55 height 8
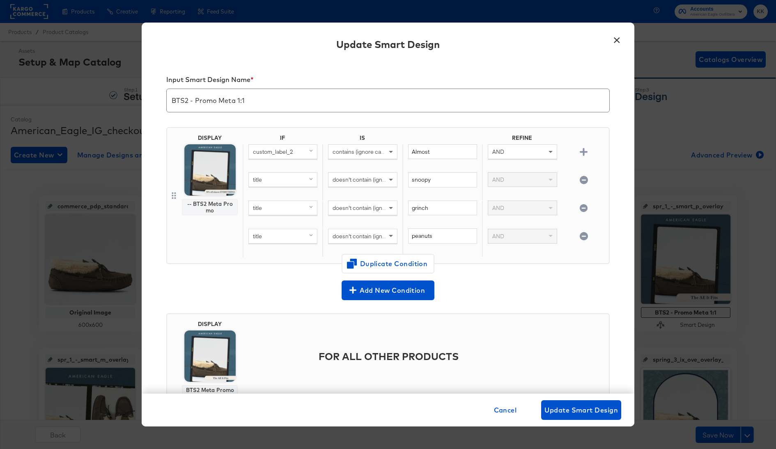
scroll to position [27, 0]
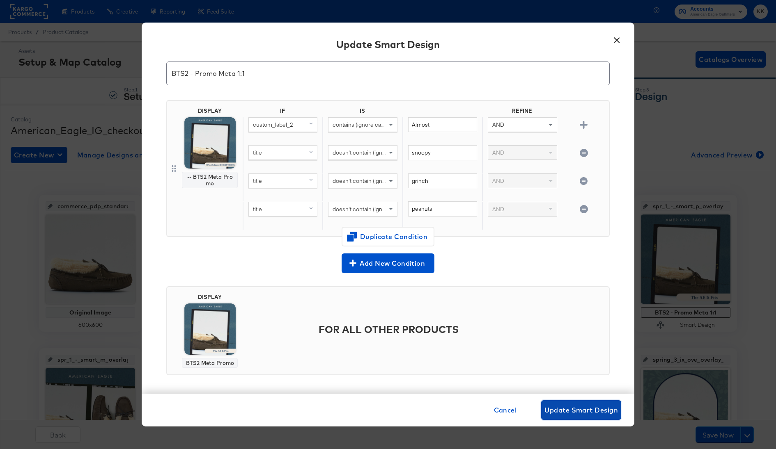
click at [575, 413] on span "Update Smart Design" at bounding box center [580, 410] width 73 height 11
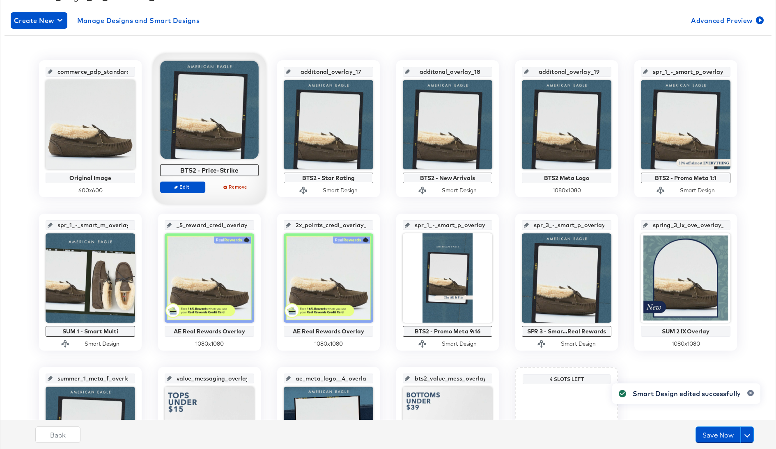
scroll to position [149, 0]
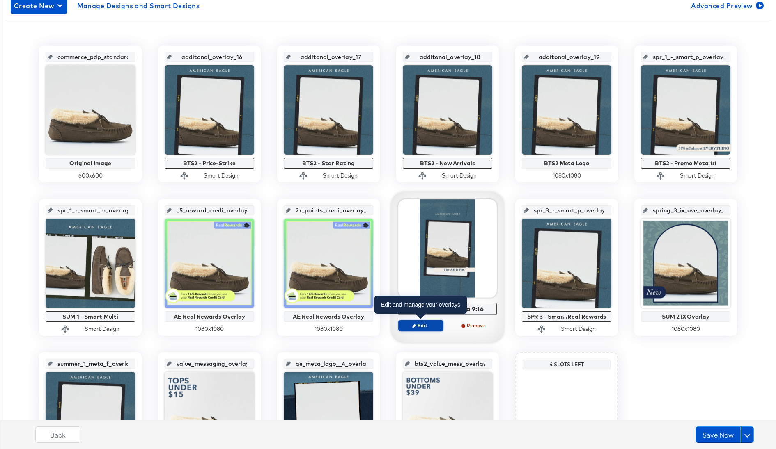
click at [428, 323] on span "Edit" at bounding box center [421, 326] width 38 height 6
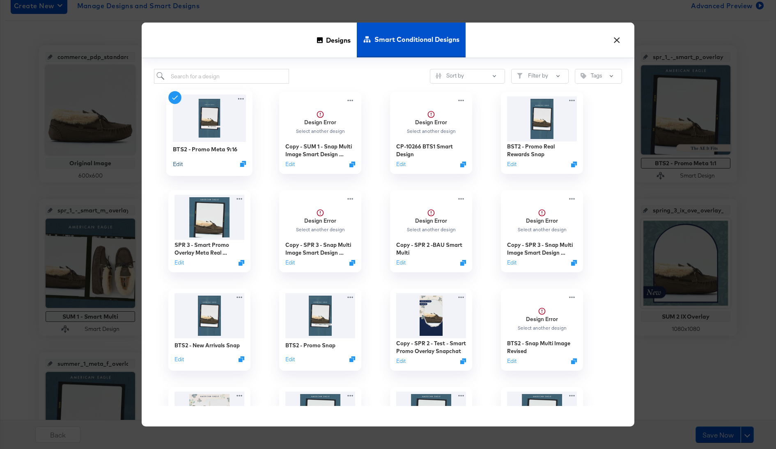
click at [178, 167] on button "Edit" at bounding box center [178, 164] width 10 height 8
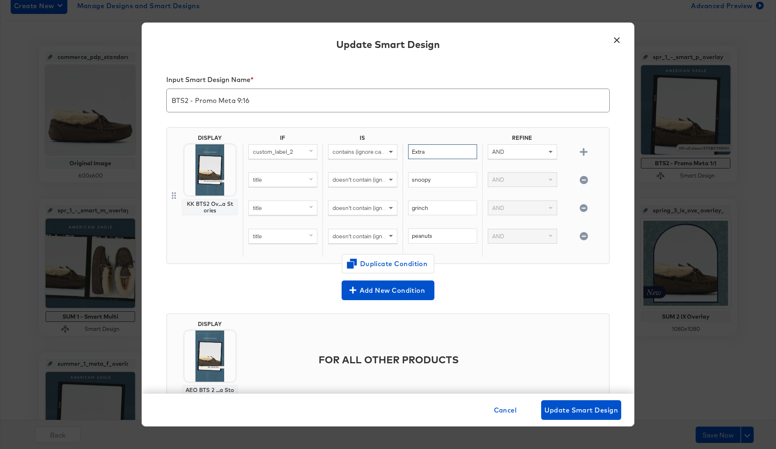
drag, startPoint x: 430, startPoint y: 152, endPoint x: 396, endPoint y: 152, distance: 34.9
click at [396, 152] on div "custom_label_2 contains (ignore case) Extra AND" at bounding box center [424, 158] width 363 height 28
type input "Almost"
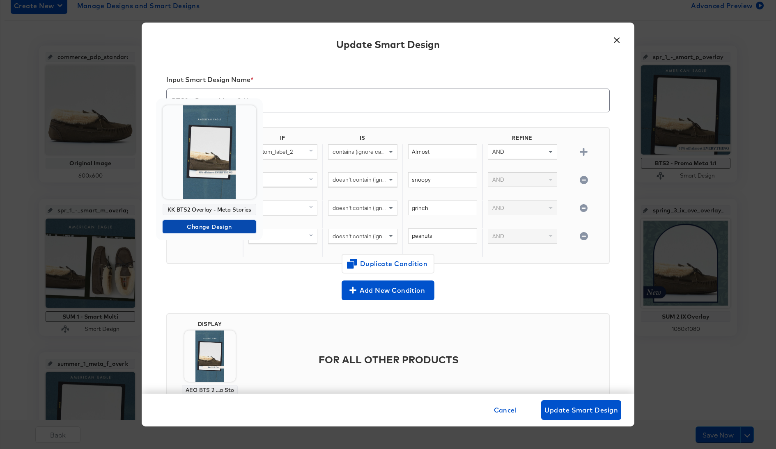
click at [217, 223] on span "Change Design" at bounding box center [209, 227] width 87 height 10
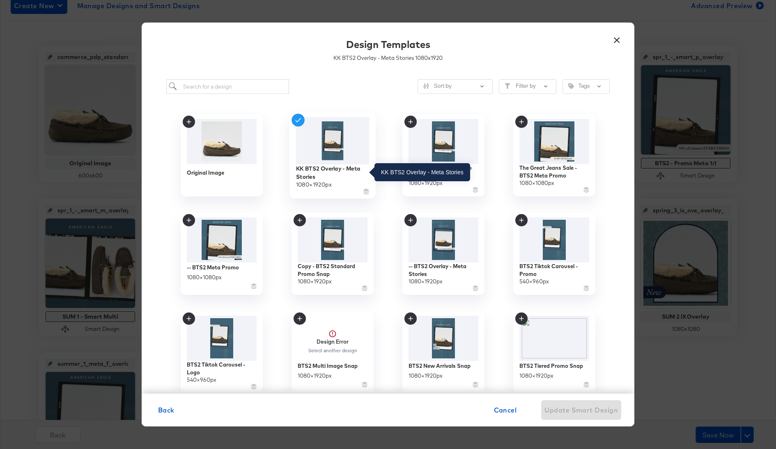
click at [325, 171] on div "KK BTS2 Overlay - Meta Stories" at bounding box center [332, 173] width 73 height 16
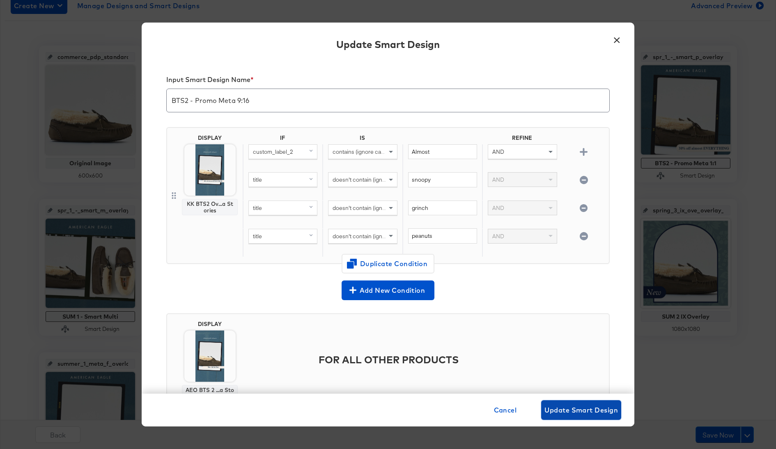
click at [597, 412] on span "Update Smart Design" at bounding box center [580, 410] width 73 height 11
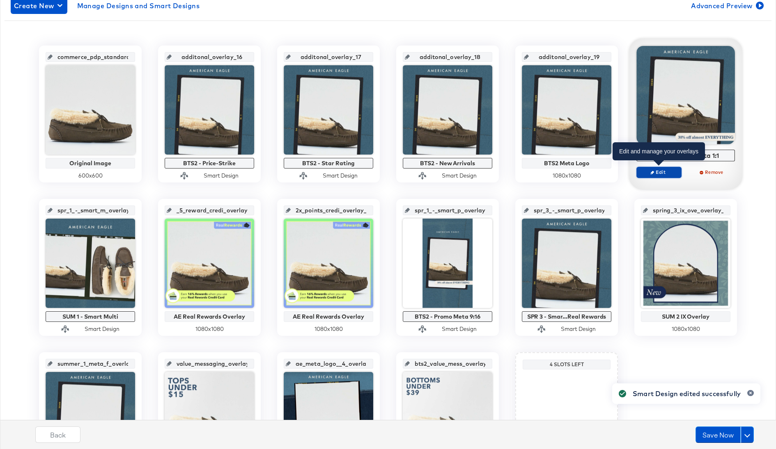
click at [663, 172] on span "Edit" at bounding box center [659, 172] width 38 height 6
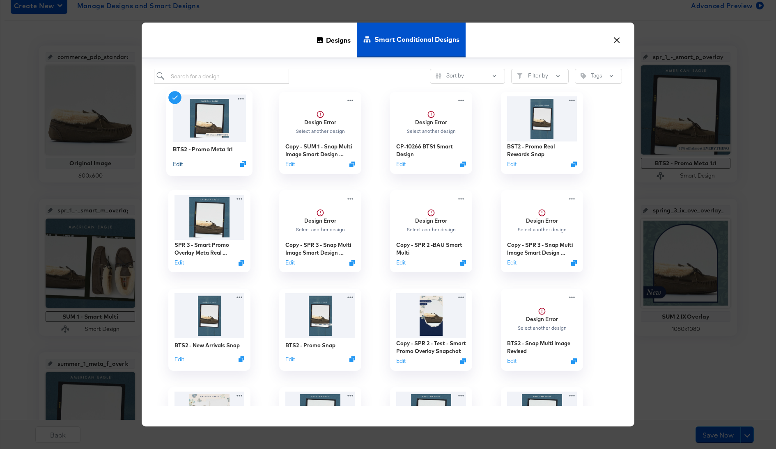
click at [178, 163] on button "Edit" at bounding box center [178, 164] width 10 height 8
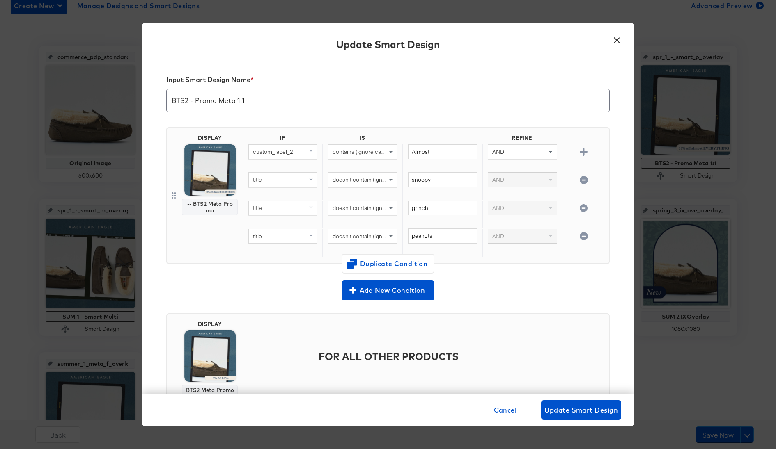
click at [619, 34] on button "×" at bounding box center [616, 38] width 15 height 15
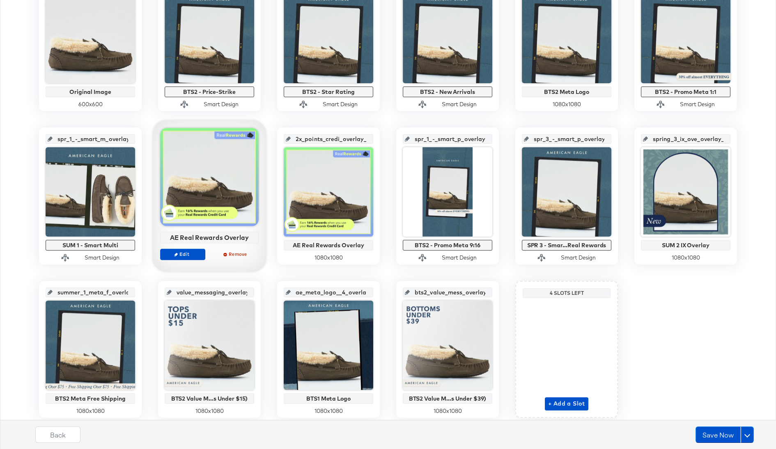
scroll to position [244, 0]
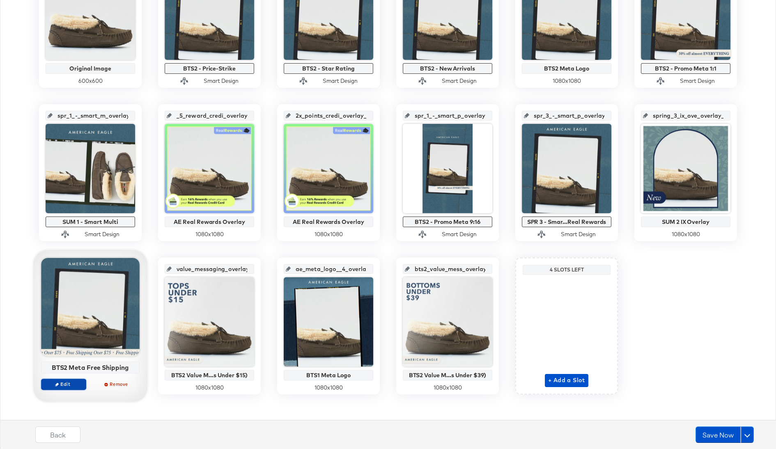
click at [75, 385] on span "Edit" at bounding box center [64, 384] width 38 height 6
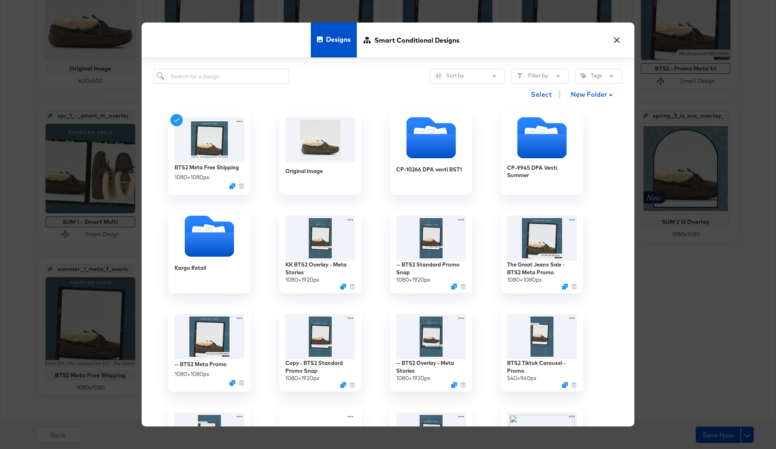
click at [670, 305] on div "× Designs Smart Conditional Designs Sort by Filter by Tags Select New Folder + …" at bounding box center [388, 224] width 776 height 449
click at [614, 43] on button "×" at bounding box center [616, 38] width 15 height 15
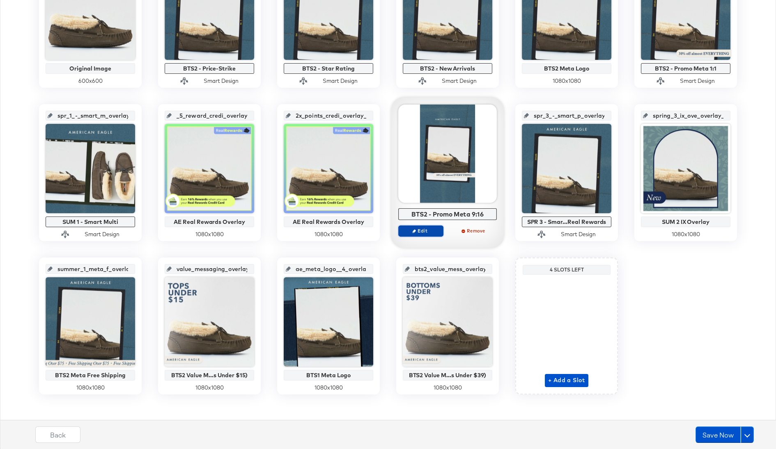
click at [419, 228] on span "Edit" at bounding box center [421, 231] width 38 height 6
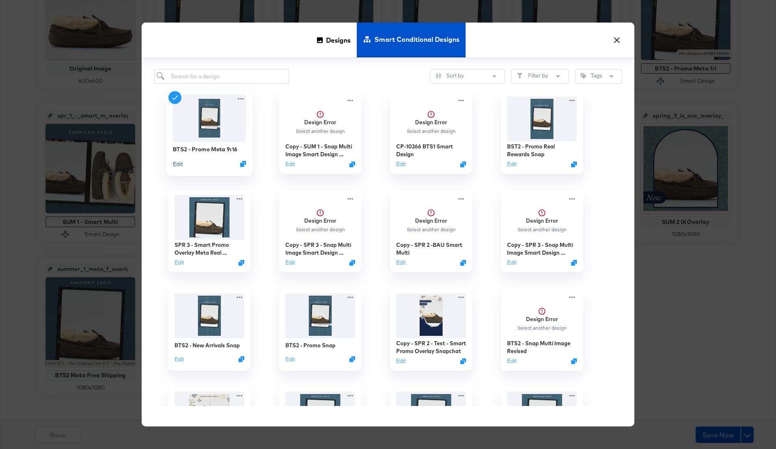
click at [177, 166] on button "Edit" at bounding box center [178, 164] width 10 height 8
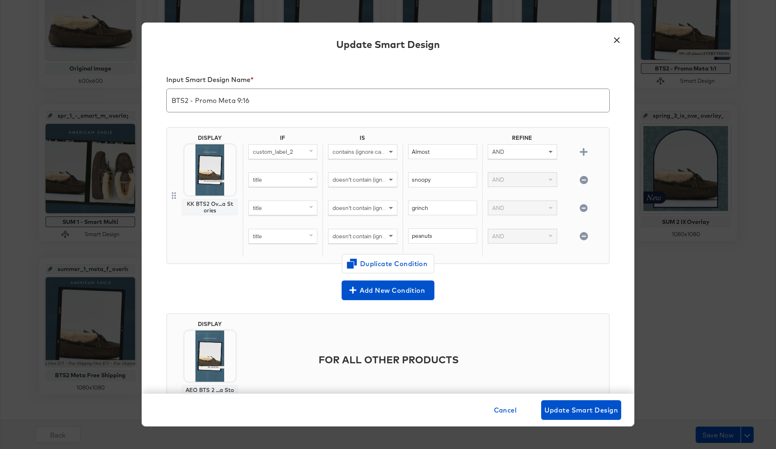
click at [617, 38] on button "×" at bounding box center [616, 38] width 15 height 15
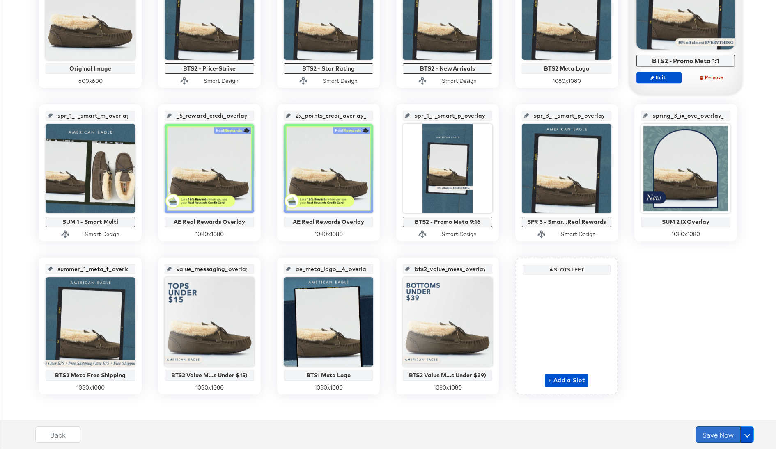
click at [719, 430] on button "Save Now" at bounding box center [717, 435] width 45 height 16
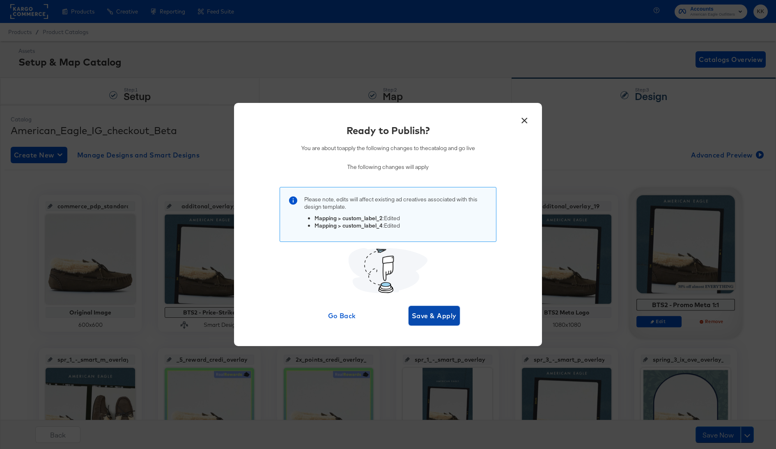
click at [443, 323] on button "Save & Apply" at bounding box center [433, 316] width 51 height 20
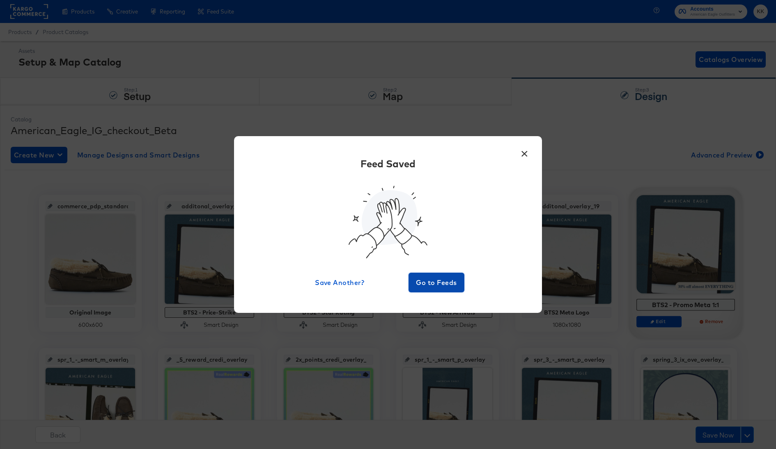
click at [444, 287] on span "Go to Feeds" at bounding box center [436, 282] width 49 height 11
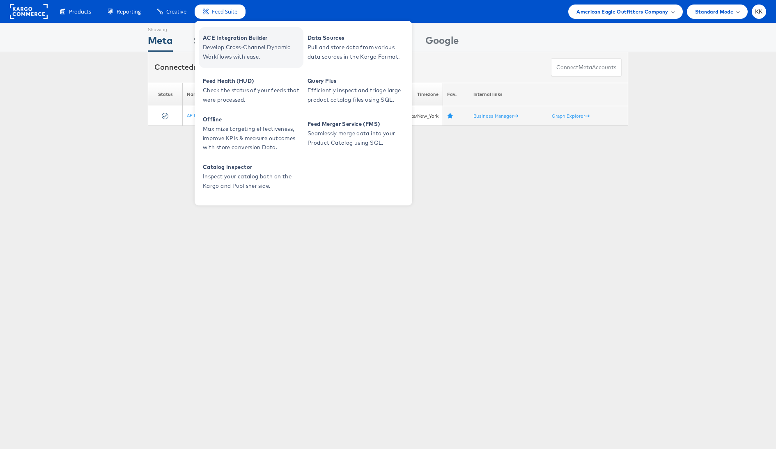
click at [256, 50] on span "Develop Cross-Channel Dynamic Workflows with ease." at bounding box center [252, 52] width 98 height 19
